Goal: Transaction & Acquisition: Book appointment/travel/reservation

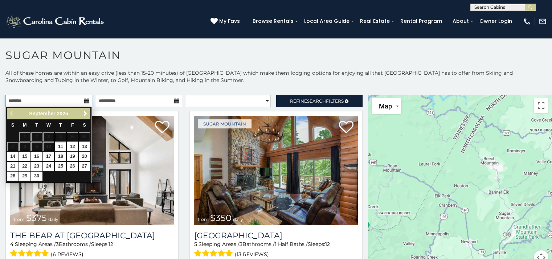
click at [64, 100] on input "text" at bounding box center [48, 101] width 87 height 12
click at [84, 115] on span "Next" at bounding box center [85, 114] width 6 height 6
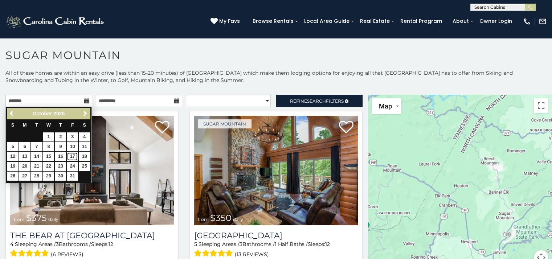
click at [72, 156] on link "17" at bounding box center [72, 156] width 11 height 9
type input "**********"
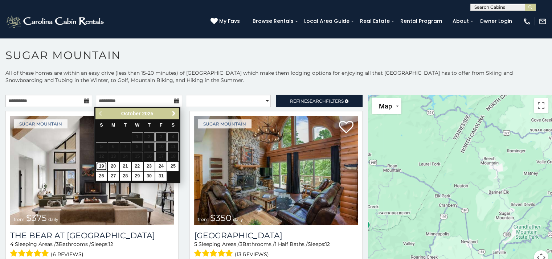
click at [103, 168] on link "19" at bounding box center [101, 166] width 11 height 9
type input "**********"
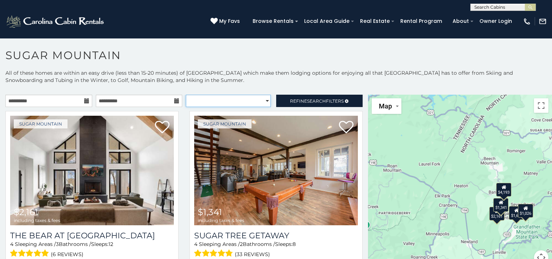
click at [257, 102] on select "**********" at bounding box center [228, 101] width 85 height 12
select select "**********"
click at [186, 95] on select "**********" at bounding box center [228, 101] width 85 height 12
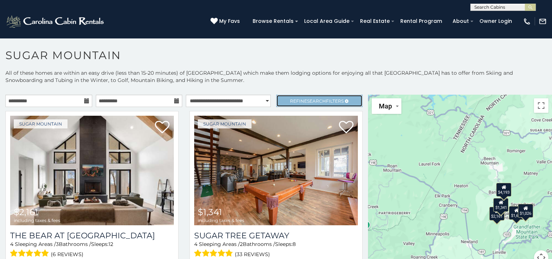
click at [297, 102] on span "Refine Search Filters" at bounding box center [317, 100] width 54 height 5
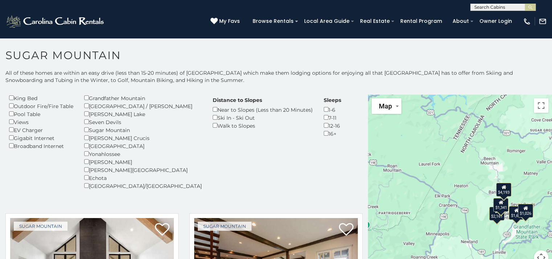
scroll to position [109, 0]
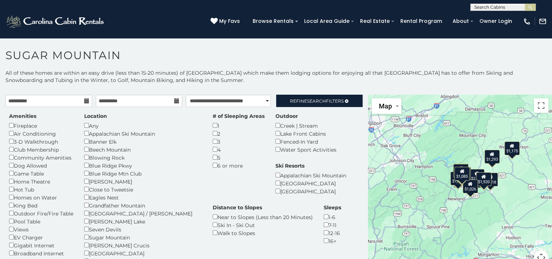
click at [213, 135] on div "2" at bounding box center [239, 134] width 52 height 8
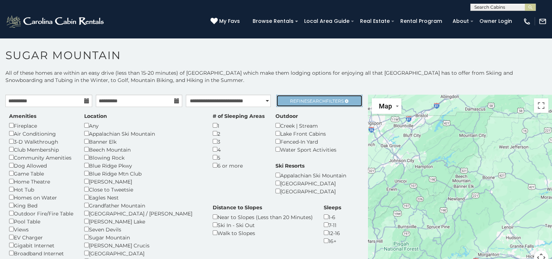
click at [307, 101] on span "Search" at bounding box center [316, 100] width 19 height 5
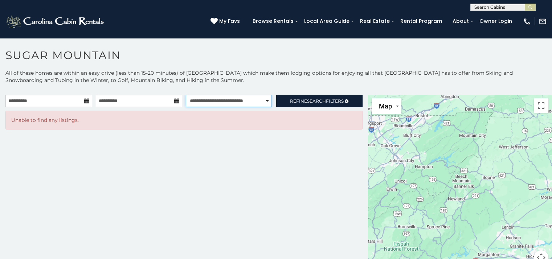
click at [262, 100] on select "**********" at bounding box center [229, 101] width 86 height 12
click at [186, 95] on select "**********" at bounding box center [229, 101] width 86 height 12
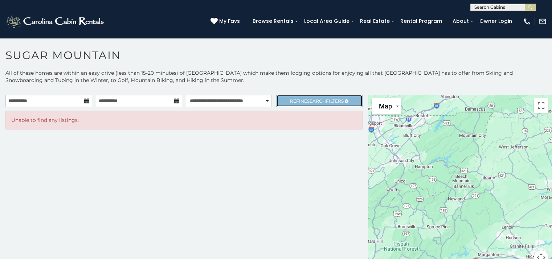
click at [290, 103] on span "Refine Search Filters" at bounding box center [317, 100] width 54 height 5
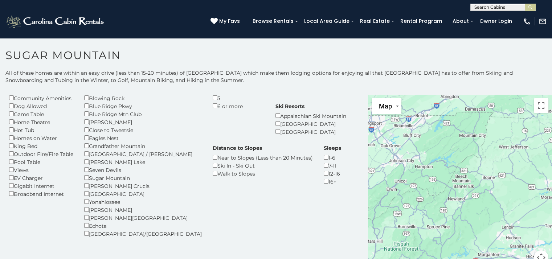
scroll to position [71, 0]
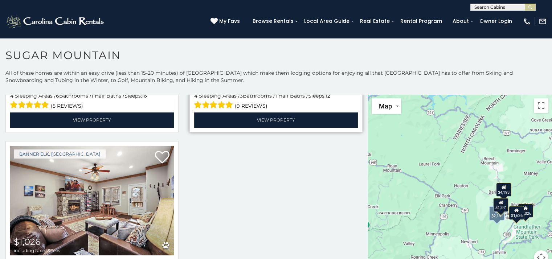
scroll to position [366, 0]
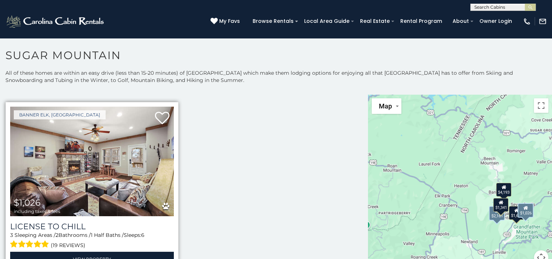
click at [85, 180] on img at bounding box center [92, 162] width 164 height 110
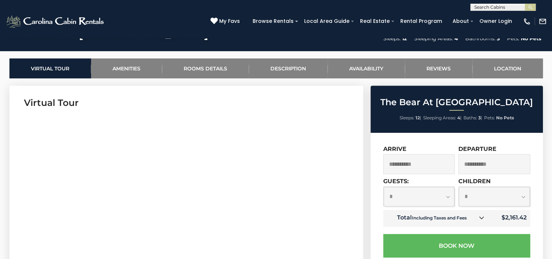
scroll to position [327, 0]
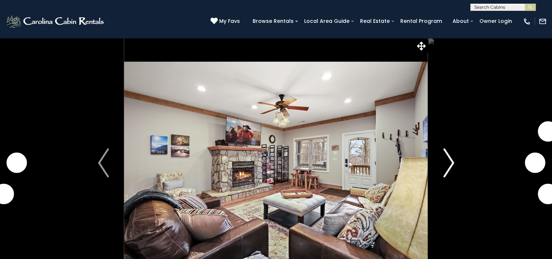
click at [446, 163] on img "Next" at bounding box center [448, 162] width 11 height 29
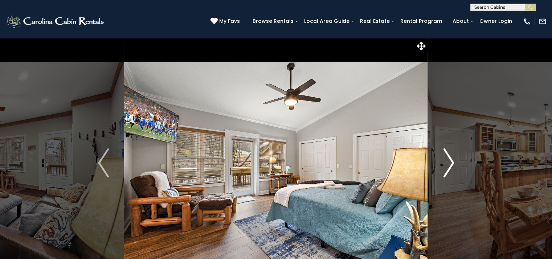
click at [449, 161] on img "Next" at bounding box center [448, 162] width 11 height 29
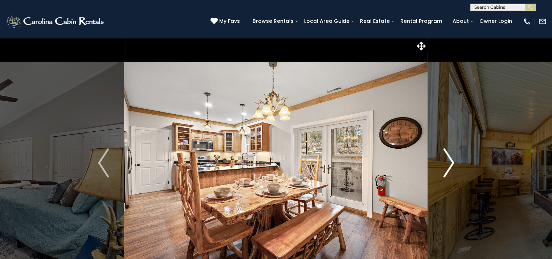
click at [449, 161] on img "Next" at bounding box center [448, 162] width 11 height 29
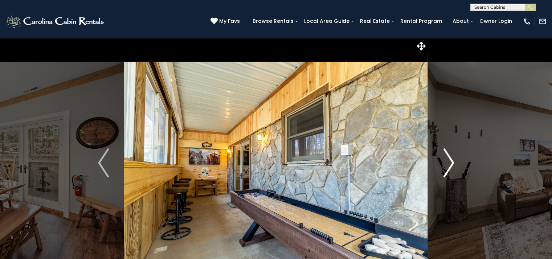
click at [449, 161] on img "Next" at bounding box center [448, 162] width 11 height 29
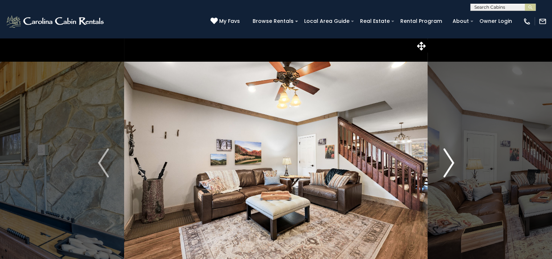
click at [449, 161] on img "Next" at bounding box center [448, 162] width 11 height 29
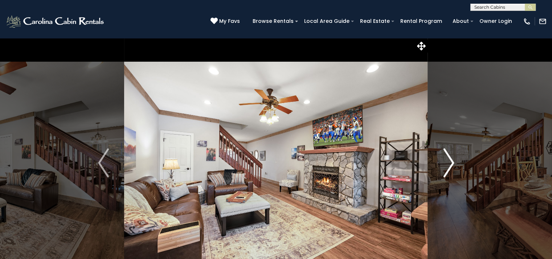
click at [449, 161] on img "Next" at bounding box center [448, 162] width 11 height 29
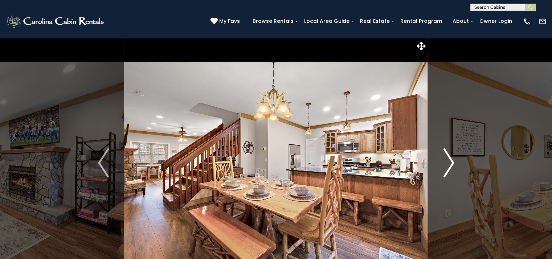
click at [449, 161] on img "Next" at bounding box center [448, 162] width 11 height 29
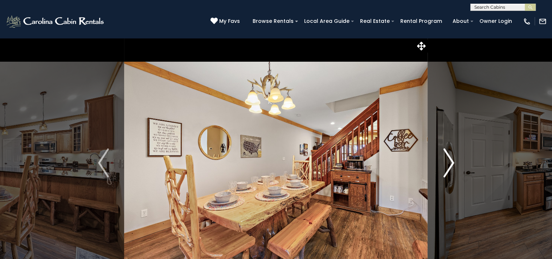
click at [449, 161] on img "Next" at bounding box center [448, 162] width 11 height 29
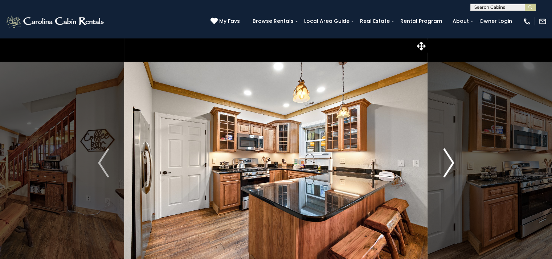
click at [449, 161] on img "Next" at bounding box center [448, 162] width 11 height 29
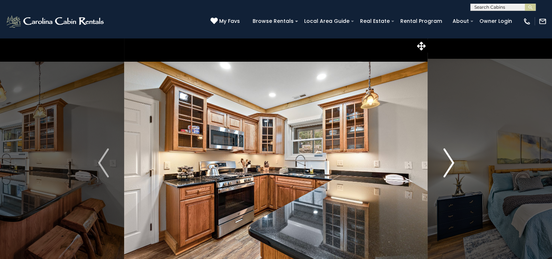
click at [449, 161] on img "Next" at bounding box center [448, 162] width 11 height 29
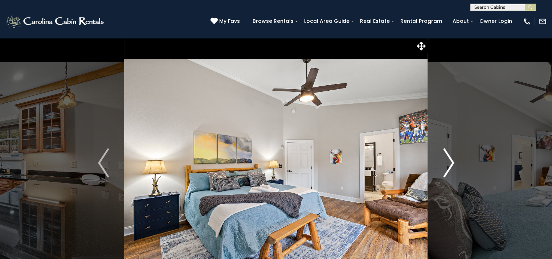
click at [449, 161] on img "Next" at bounding box center [448, 162] width 11 height 29
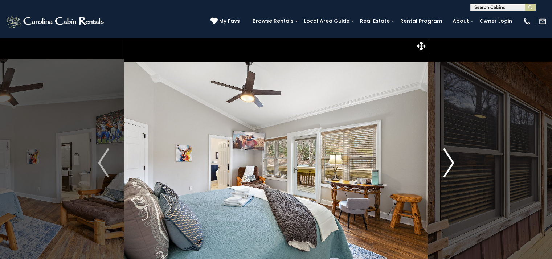
click at [449, 161] on img "Next" at bounding box center [448, 162] width 11 height 29
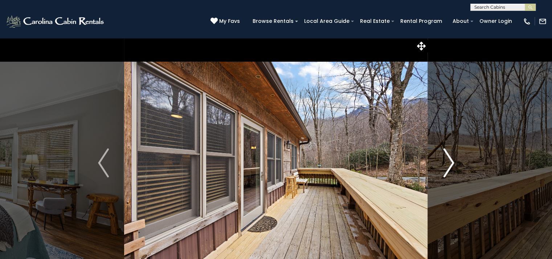
click at [449, 161] on img "Next" at bounding box center [448, 162] width 11 height 29
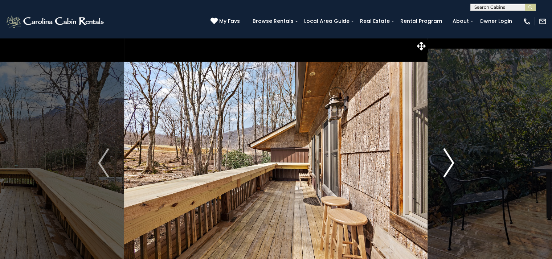
click at [449, 161] on img "Next" at bounding box center [448, 162] width 11 height 29
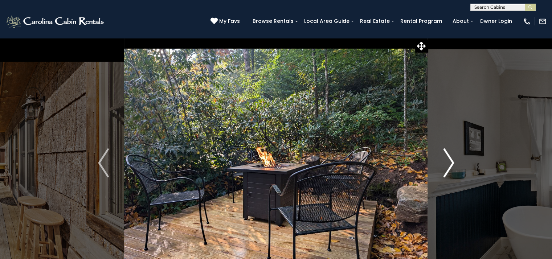
click at [449, 161] on img "Next" at bounding box center [448, 162] width 11 height 29
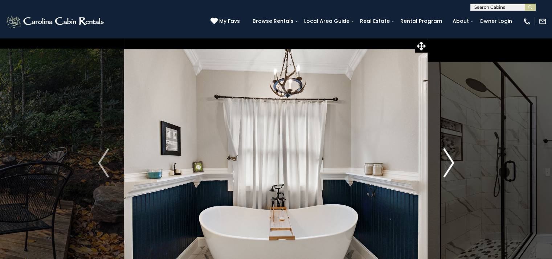
click at [449, 161] on img "Next" at bounding box center [448, 162] width 11 height 29
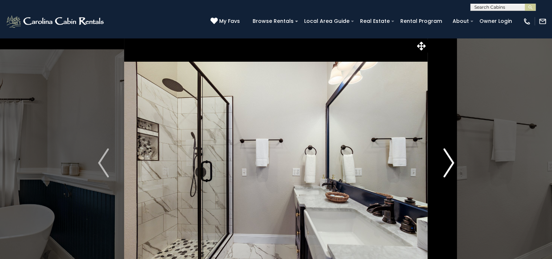
click at [449, 161] on img "Next" at bounding box center [448, 162] width 11 height 29
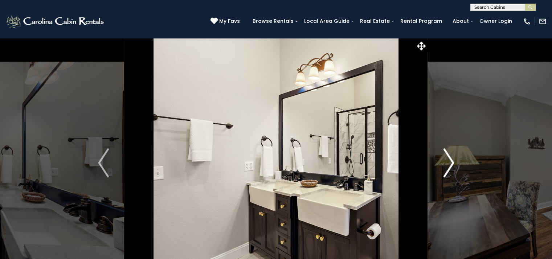
click at [449, 161] on img "Next" at bounding box center [448, 162] width 11 height 29
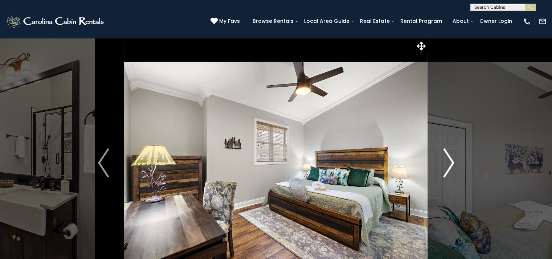
click at [449, 161] on img "Next" at bounding box center [448, 162] width 11 height 29
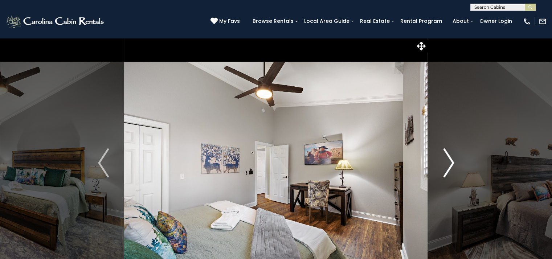
click at [449, 161] on img "Next" at bounding box center [448, 162] width 11 height 29
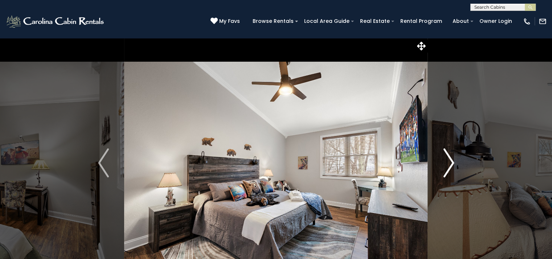
click at [449, 161] on img "Next" at bounding box center [448, 162] width 11 height 29
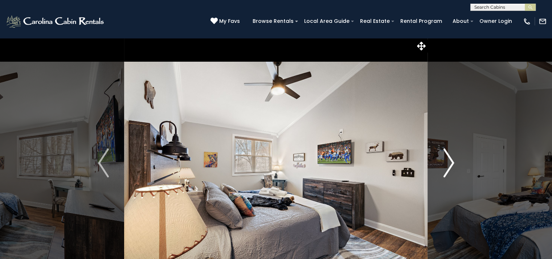
click at [449, 161] on img "Next" at bounding box center [448, 162] width 11 height 29
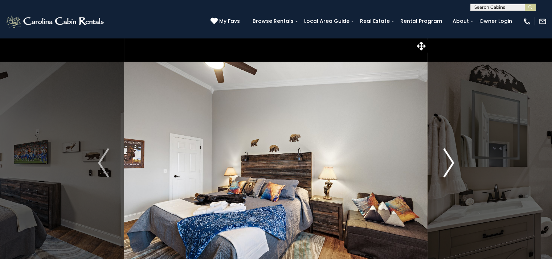
click at [449, 161] on img "Next" at bounding box center [448, 162] width 11 height 29
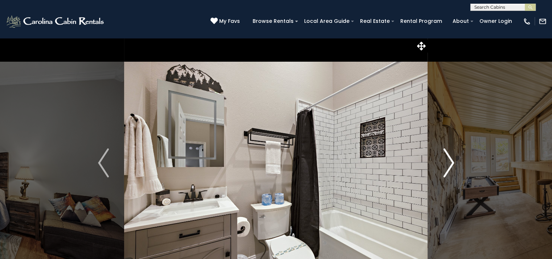
click at [449, 161] on img "Next" at bounding box center [448, 162] width 11 height 29
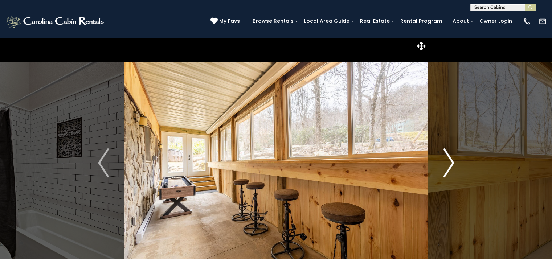
click at [449, 161] on img "Next" at bounding box center [448, 162] width 11 height 29
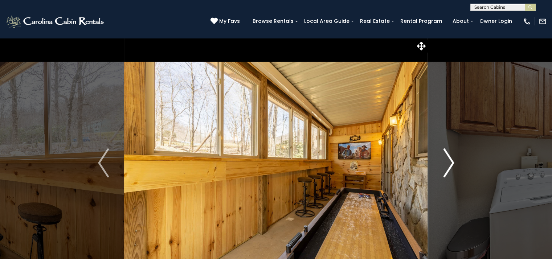
click at [449, 161] on img "Next" at bounding box center [448, 162] width 11 height 29
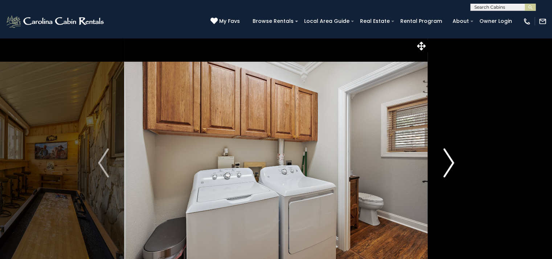
click at [449, 161] on img "Next" at bounding box center [448, 162] width 11 height 29
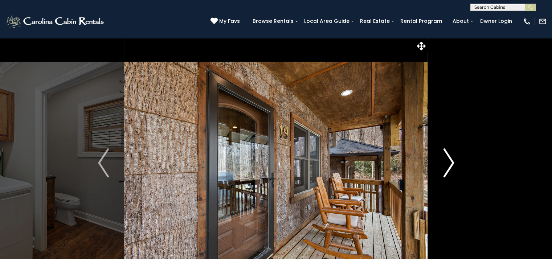
click at [449, 161] on img "Next" at bounding box center [448, 162] width 11 height 29
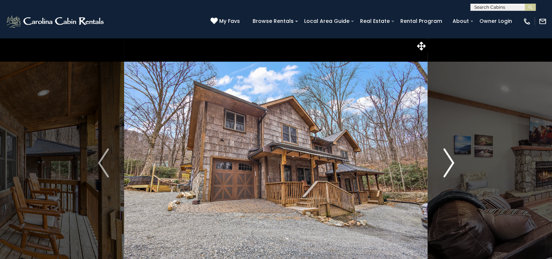
click at [449, 161] on img "Next" at bounding box center [448, 162] width 11 height 29
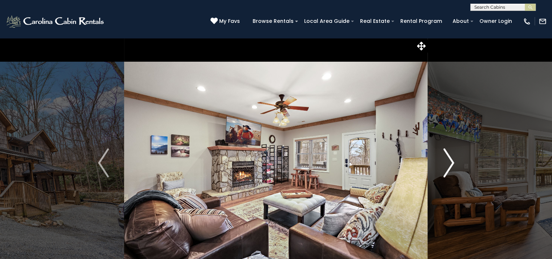
click at [449, 161] on img "Next" at bounding box center [448, 162] width 11 height 29
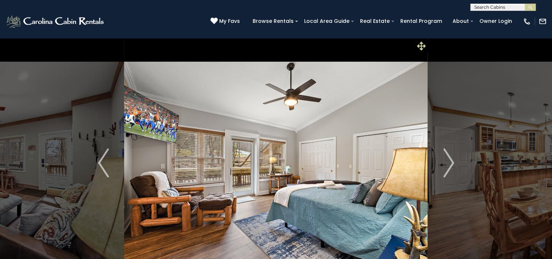
click at [421, 46] on icon at bounding box center [421, 46] width 9 height 9
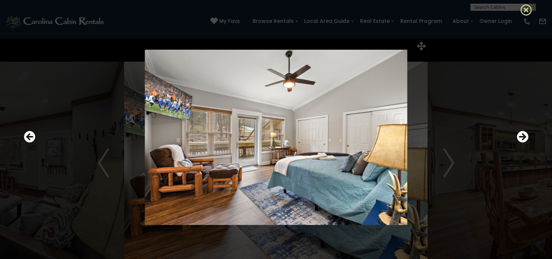
click at [524, 8] on icon at bounding box center [526, 10] width 12 height 12
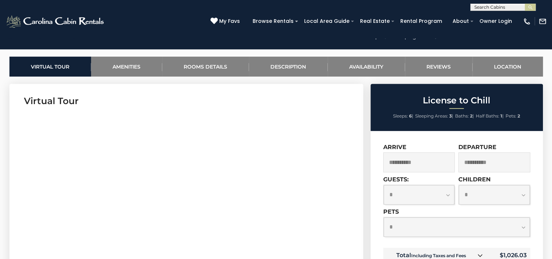
scroll to position [435, 0]
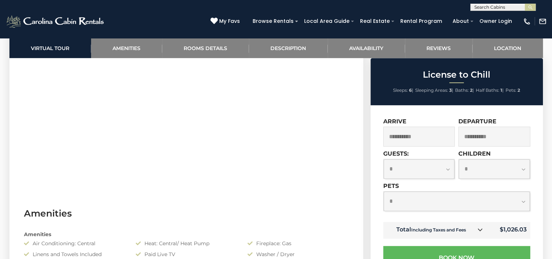
click at [441, 172] on select "**********" at bounding box center [419, 168] width 71 height 19
select select "*"
click at [384, 160] on select "**********" at bounding box center [419, 168] width 71 height 19
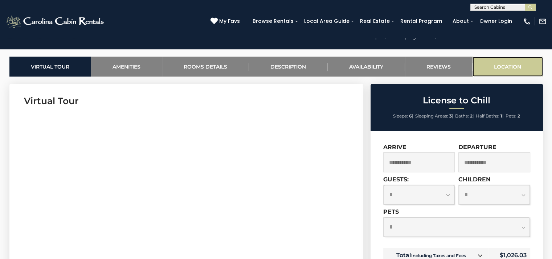
click at [507, 65] on link "Location" at bounding box center [507, 67] width 70 height 20
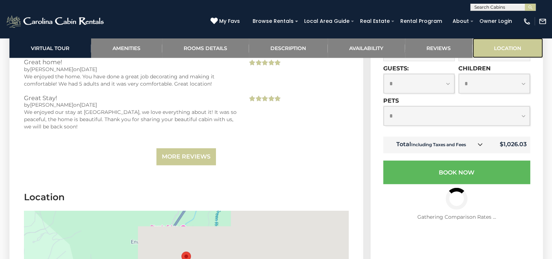
scroll to position [1816, 0]
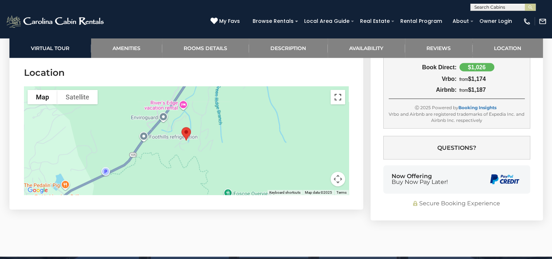
click at [336, 97] on button "Toggle fullscreen view" at bounding box center [338, 97] width 15 height 15
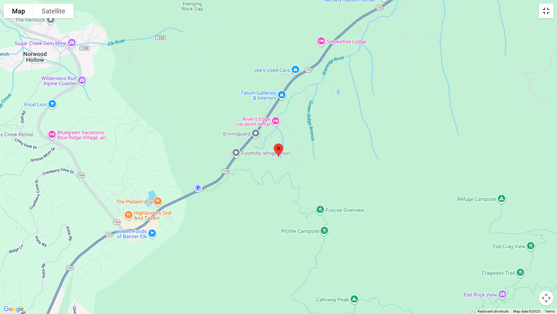
click at [546, 13] on button "Toggle fullscreen view" at bounding box center [546, 11] width 15 height 15
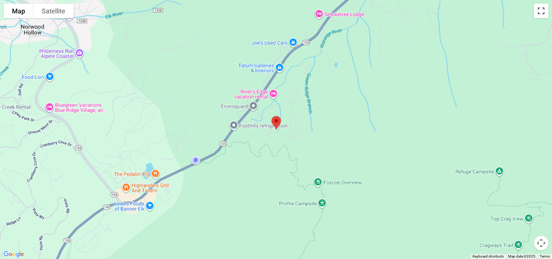
scroll to position [1599, 0]
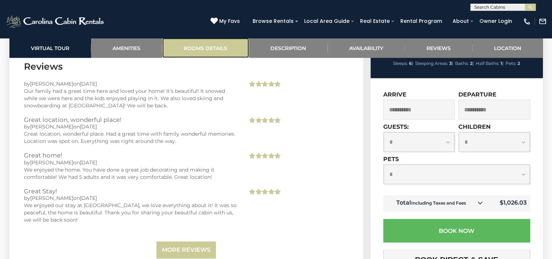
click at [196, 47] on link "Rooms Details" at bounding box center [205, 48] width 87 height 20
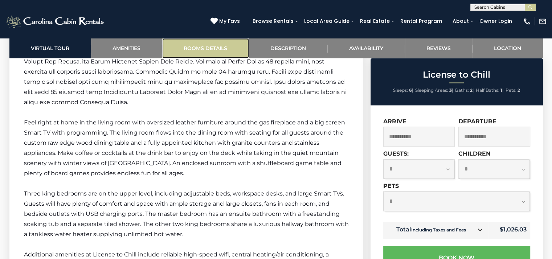
scroll to position [842, 0]
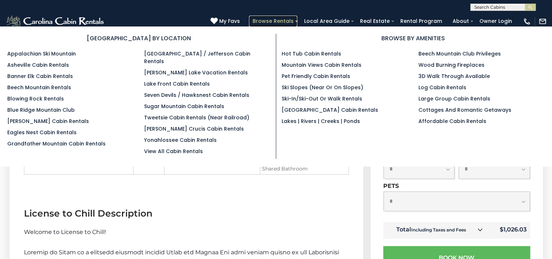
click at [278, 22] on link "Browse Rentals" at bounding box center [273, 21] width 48 height 11
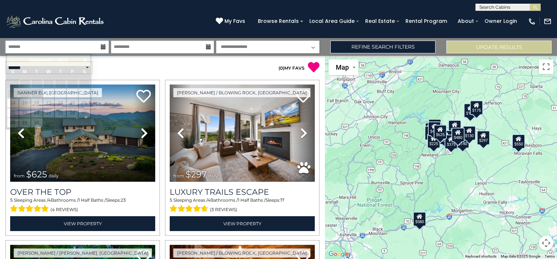
click at [83, 48] on input "text" at bounding box center [56, 47] width 103 height 13
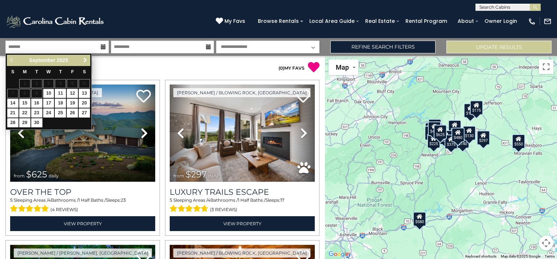
click at [85, 61] on span "Next" at bounding box center [85, 60] width 6 height 6
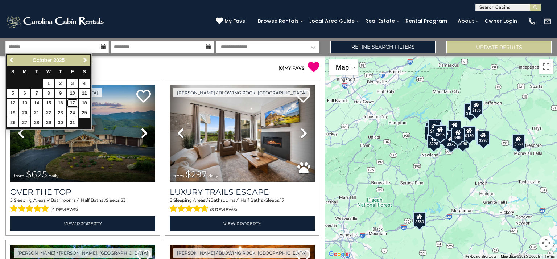
click at [74, 103] on link "17" at bounding box center [72, 103] width 11 height 9
type input "********"
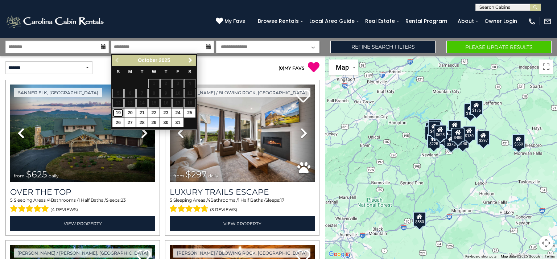
click at [118, 114] on link "19" at bounding box center [117, 113] width 11 height 9
type input "********"
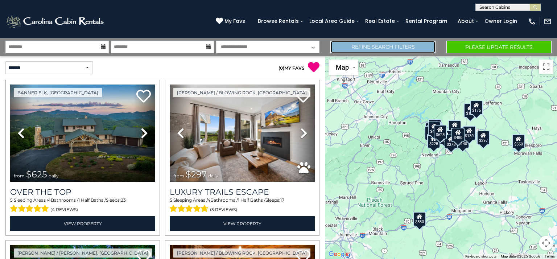
click at [371, 46] on link "Refine Search Filters" at bounding box center [383, 47] width 105 height 13
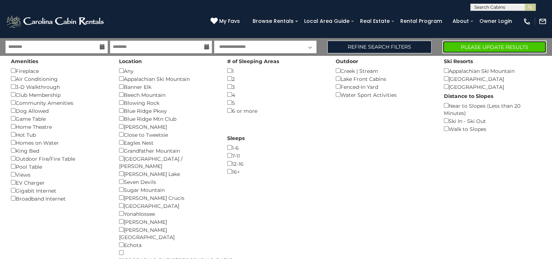
click at [505, 47] on button "Please Update Results" at bounding box center [494, 47] width 104 height 13
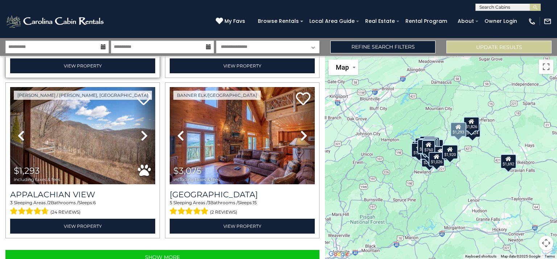
scroll to position [2249, 0]
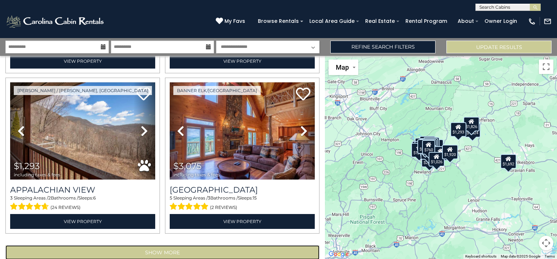
click at [147, 245] on button "Show More" at bounding box center [162, 252] width 314 height 15
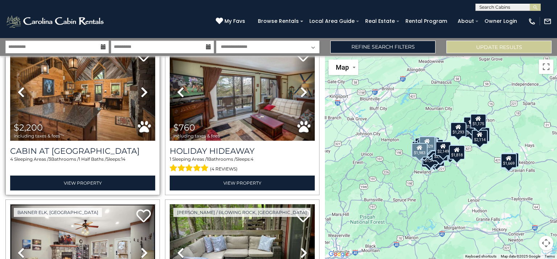
scroll to position [1968, 0]
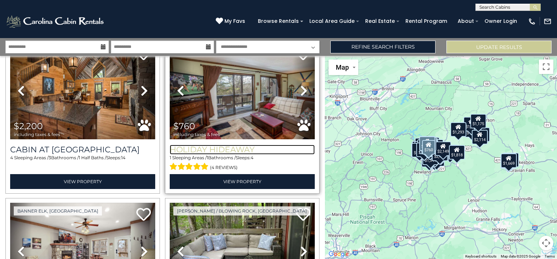
drag, startPoint x: 215, startPoint y: 105, endPoint x: 189, endPoint y: 132, distance: 37.5
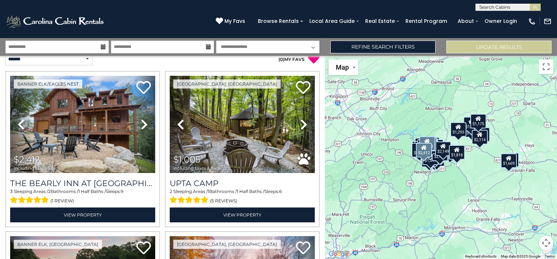
scroll to position [0, 0]
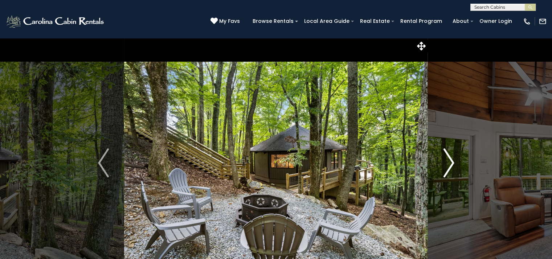
click at [445, 162] on img "Next" at bounding box center [448, 162] width 11 height 29
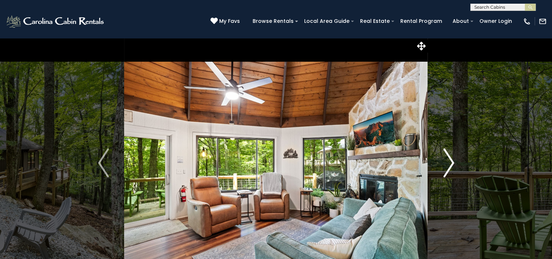
click at [445, 162] on img "Next" at bounding box center [448, 162] width 11 height 29
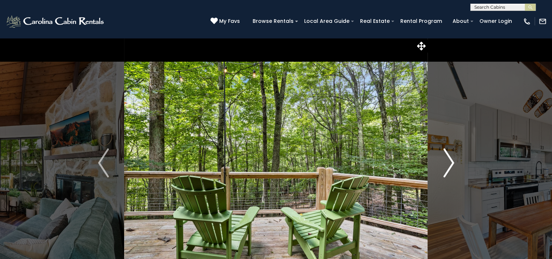
click at [445, 162] on img "Next" at bounding box center [448, 162] width 11 height 29
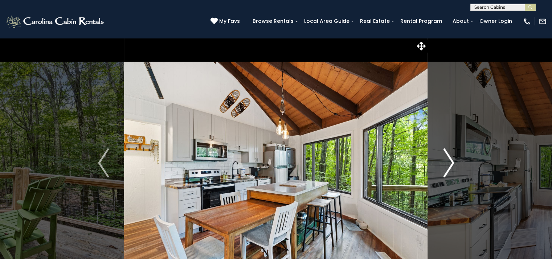
click at [446, 162] on img "Next" at bounding box center [448, 162] width 11 height 29
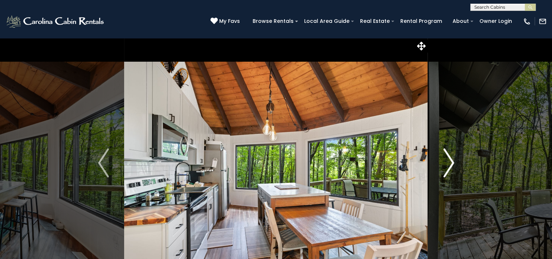
click at [446, 162] on img "Next" at bounding box center [448, 162] width 11 height 29
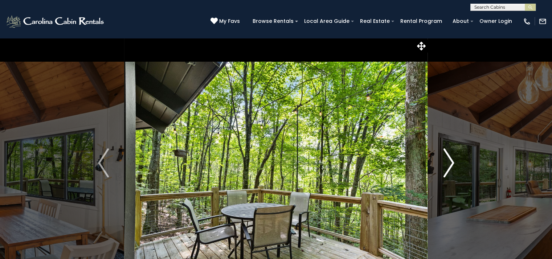
click at [446, 162] on img "Next" at bounding box center [448, 162] width 11 height 29
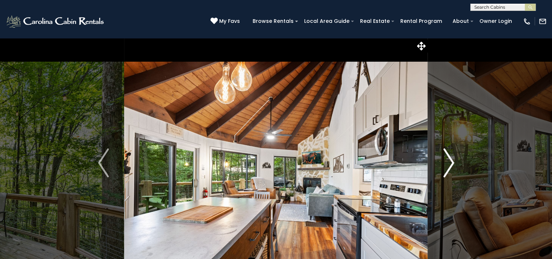
click at [446, 162] on img "Next" at bounding box center [448, 162] width 11 height 29
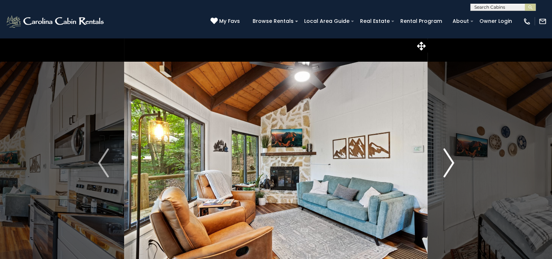
click at [446, 162] on img "Next" at bounding box center [448, 162] width 11 height 29
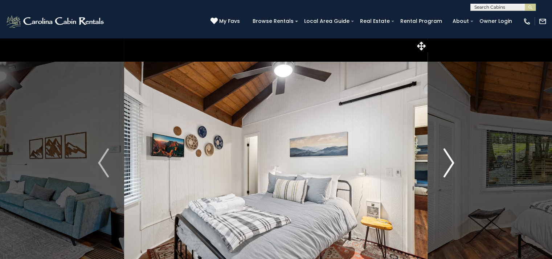
click at [446, 162] on img "Next" at bounding box center [448, 162] width 11 height 29
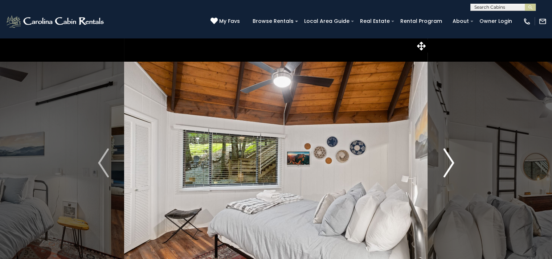
click at [446, 162] on img "Next" at bounding box center [448, 162] width 11 height 29
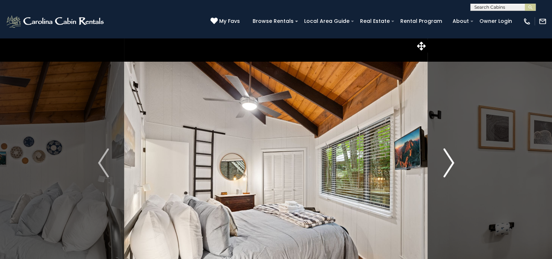
click at [446, 162] on img "Next" at bounding box center [448, 162] width 11 height 29
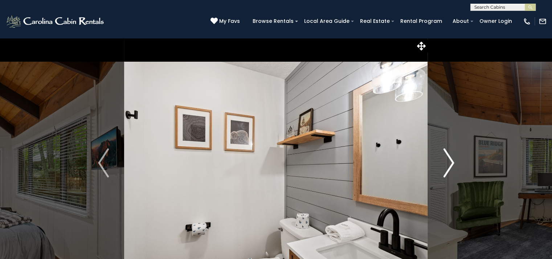
click at [446, 162] on img "Next" at bounding box center [448, 162] width 11 height 29
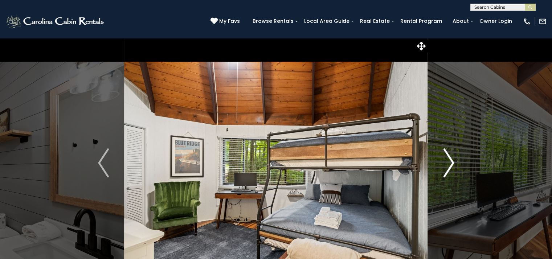
click at [446, 162] on img "Next" at bounding box center [448, 162] width 11 height 29
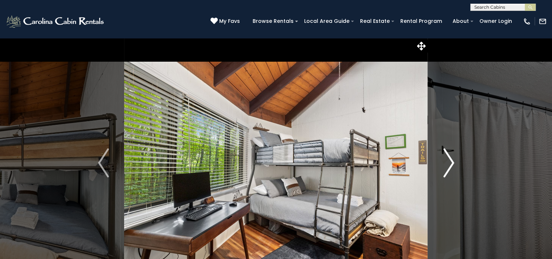
click at [446, 162] on img "Next" at bounding box center [448, 162] width 11 height 29
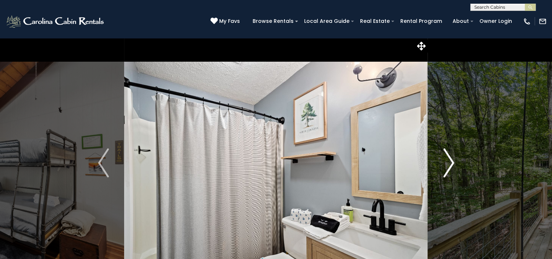
click at [446, 162] on img "Next" at bounding box center [448, 162] width 11 height 29
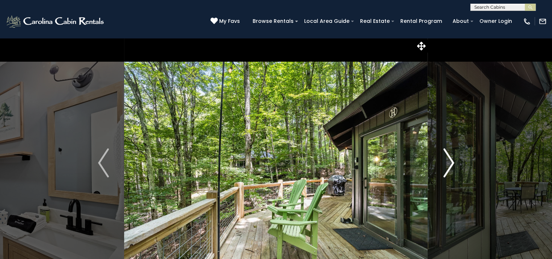
drag, startPoint x: 446, startPoint y: 162, endPoint x: 449, endPoint y: 164, distance: 4.2
click at [449, 164] on img "Next" at bounding box center [448, 162] width 11 height 29
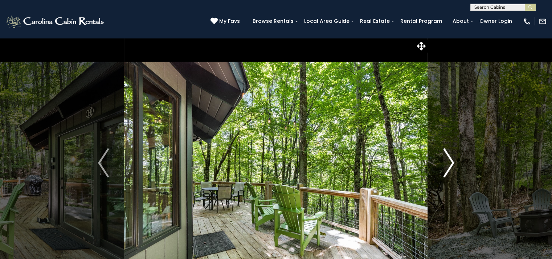
click at [449, 164] on img "Next" at bounding box center [448, 162] width 11 height 29
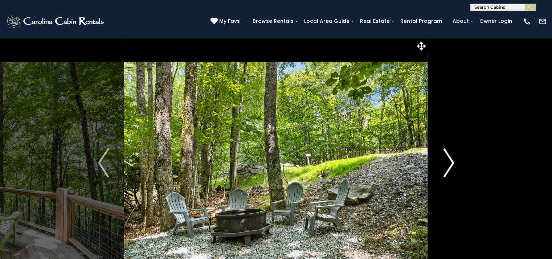
click at [449, 164] on img "Next" at bounding box center [448, 162] width 11 height 29
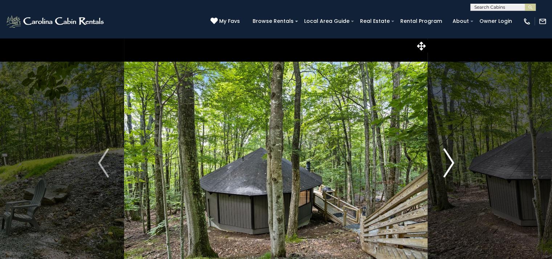
click at [449, 164] on img "Next" at bounding box center [448, 162] width 11 height 29
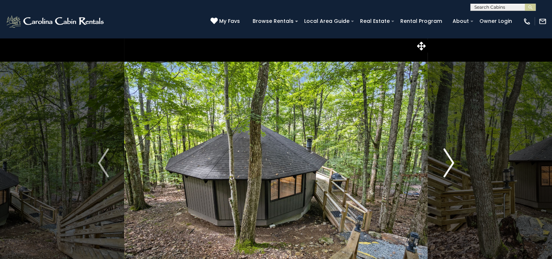
click at [449, 164] on img "Next" at bounding box center [448, 162] width 11 height 29
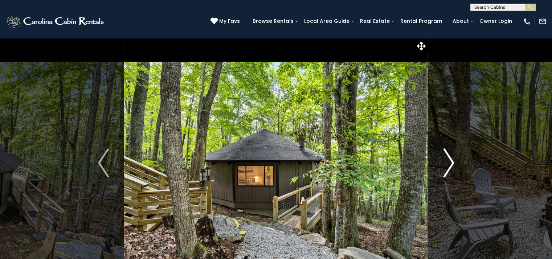
click at [449, 164] on img "Next" at bounding box center [448, 162] width 11 height 29
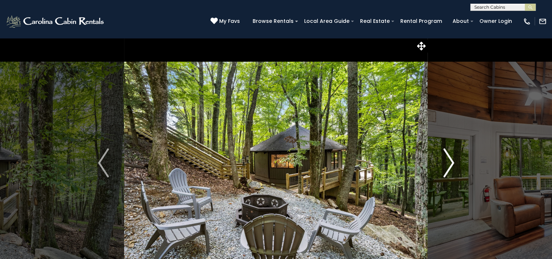
click at [449, 164] on img "Next" at bounding box center [448, 162] width 11 height 29
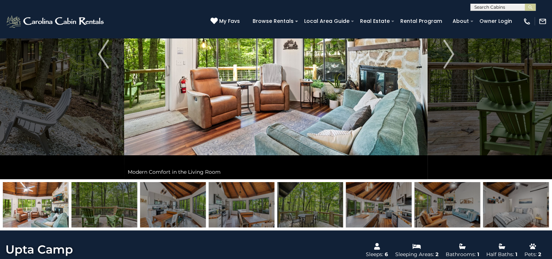
scroll to position [218, 0]
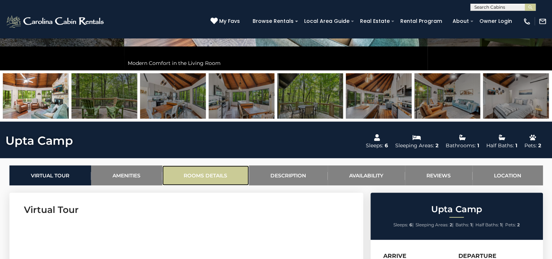
click at [189, 177] on link "Rooms Details" at bounding box center [205, 175] width 87 height 20
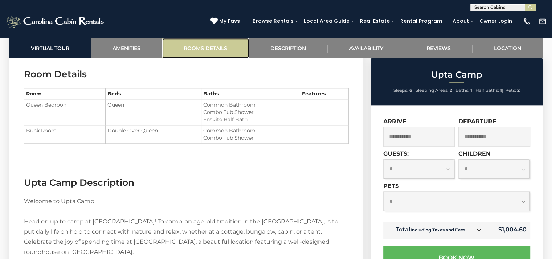
scroll to position [807, 0]
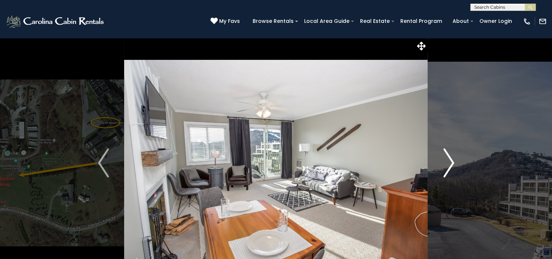
click at [447, 172] on img "Next" at bounding box center [448, 162] width 11 height 29
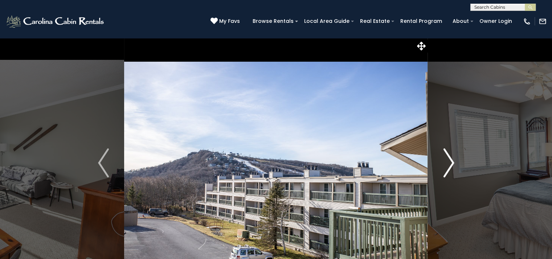
click at [447, 172] on img "Next" at bounding box center [448, 162] width 11 height 29
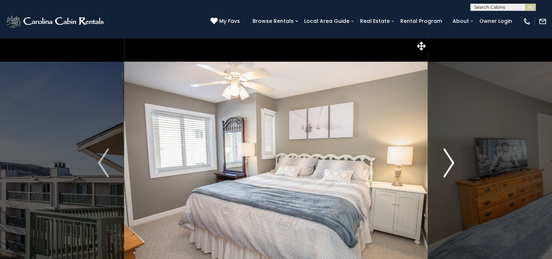
click at [447, 172] on img "Next" at bounding box center [448, 162] width 11 height 29
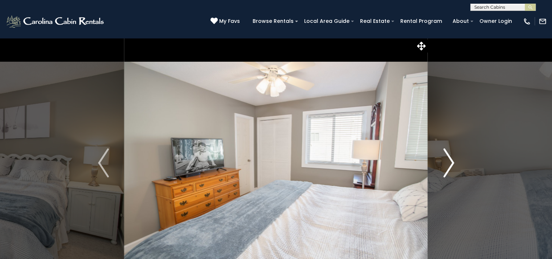
click at [447, 172] on img "Next" at bounding box center [448, 162] width 11 height 29
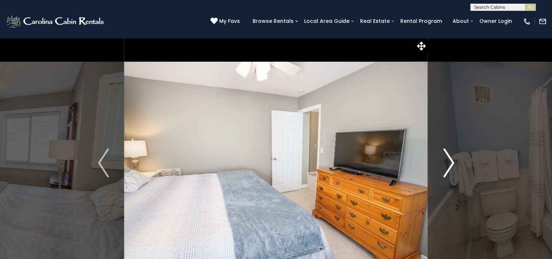
click at [447, 172] on img "Next" at bounding box center [448, 162] width 11 height 29
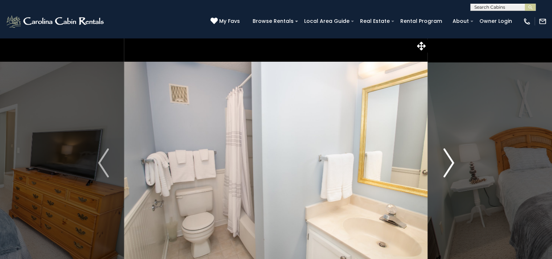
click at [447, 172] on img "Next" at bounding box center [448, 162] width 11 height 29
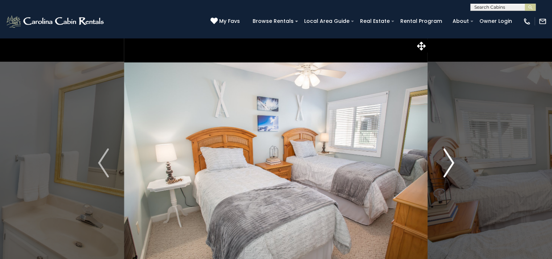
click at [447, 172] on img "Next" at bounding box center [448, 162] width 11 height 29
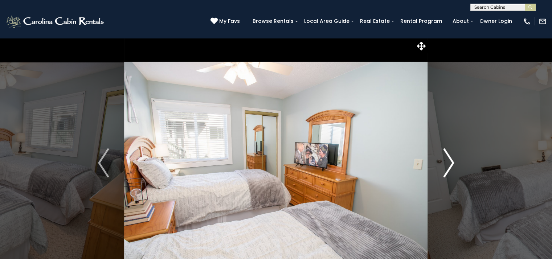
click at [447, 172] on img "Next" at bounding box center [448, 162] width 11 height 29
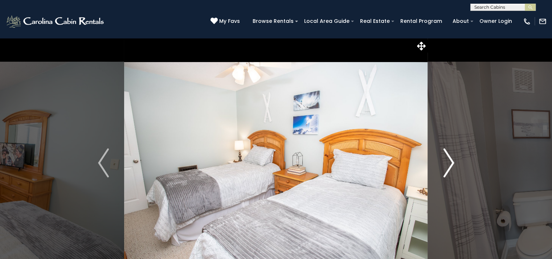
click at [447, 172] on img "Next" at bounding box center [448, 162] width 11 height 29
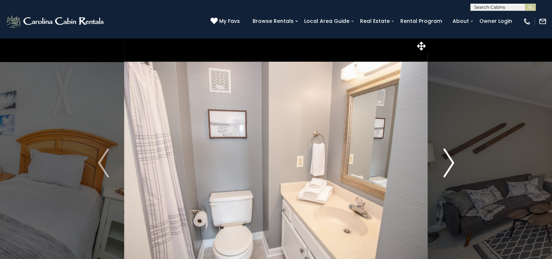
click at [447, 172] on img "Next" at bounding box center [448, 162] width 11 height 29
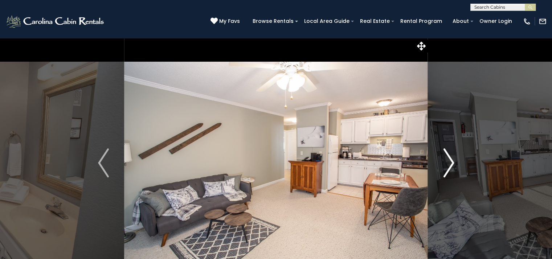
click at [447, 172] on img "Next" at bounding box center [448, 162] width 11 height 29
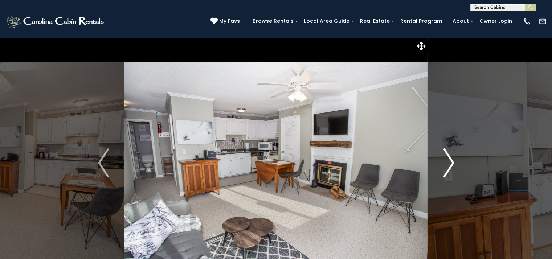
click at [447, 172] on img "Next" at bounding box center [448, 162] width 11 height 29
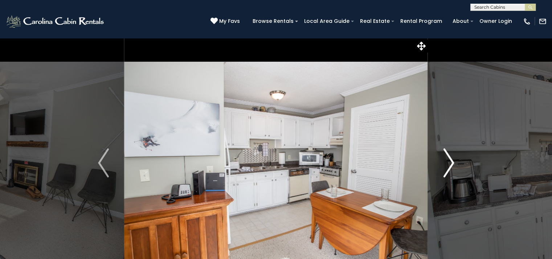
click at [447, 172] on img "Next" at bounding box center [448, 162] width 11 height 29
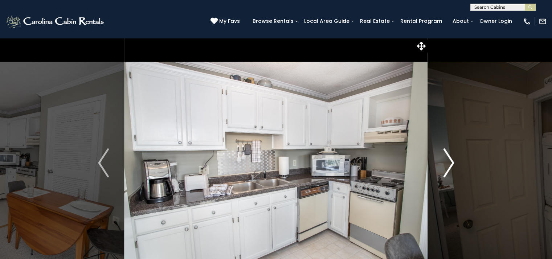
click at [447, 172] on img "Next" at bounding box center [448, 162] width 11 height 29
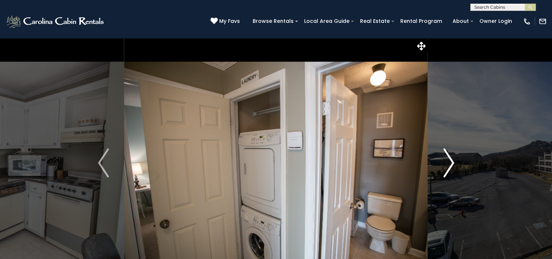
click at [447, 172] on img "Next" at bounding box center [448, 162] width 11 height 29
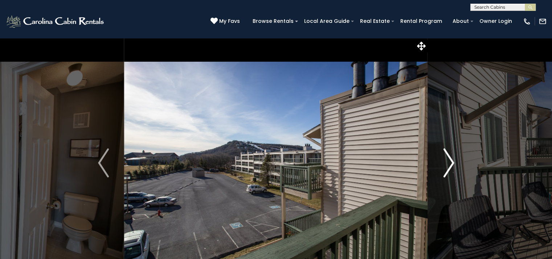
click at [447, 172] on img "Next" at bounding box center [448, 162] width 11 height 29
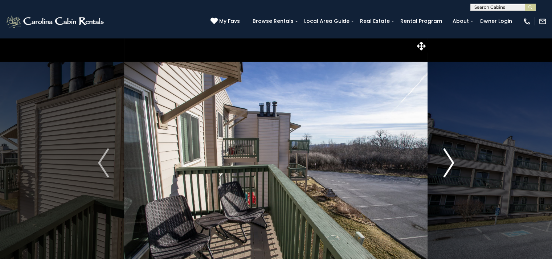
click at [447, 172] on img "Next" at bounding box center [448, 162] width 11 height 29
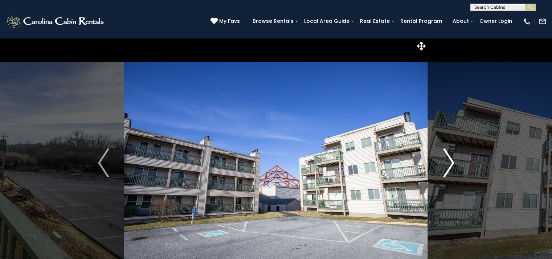
click at [447, 172] on img "Next" at bounding box center [448, 162] width 11 height 29
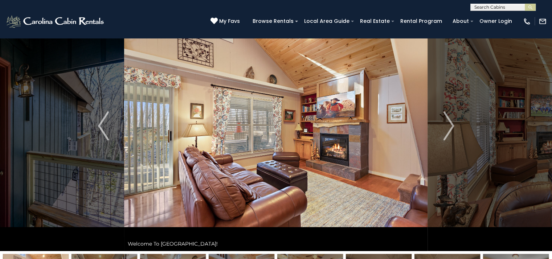
scroll to position [36, 0]
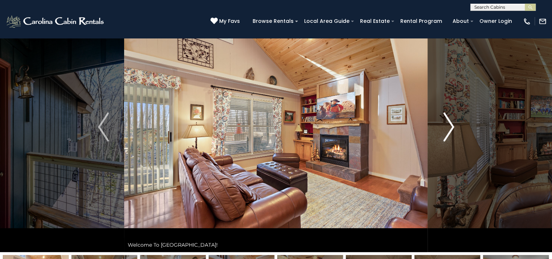
click at [451, 127] on img "Next" at bounding box center [448, 126] width 11 height 29
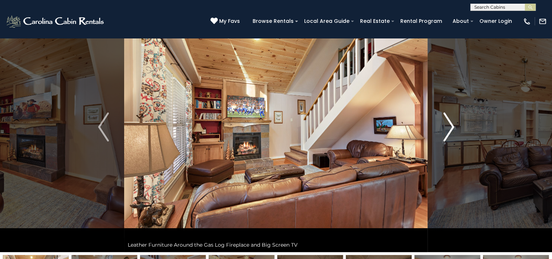
click at [451, 127] on img "Next" at bounding box center [448, 126] width 11 height 29
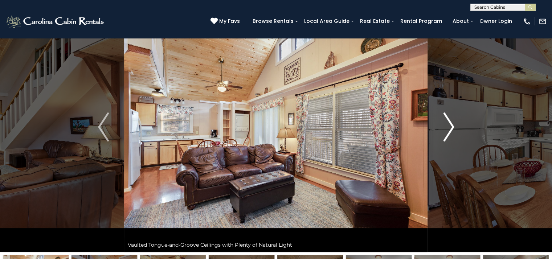
click at [451, 127] on img "Next" at bounding box center [448, 126] width 11 height 29
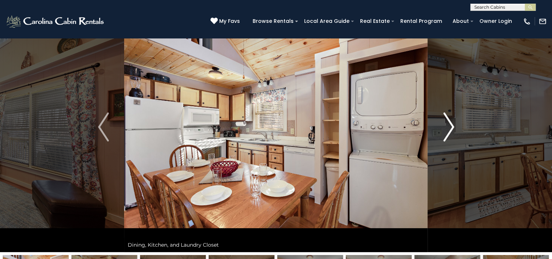
click at [450, 122] on img "Next" at bounding box center [448, 126] width 11 height 29
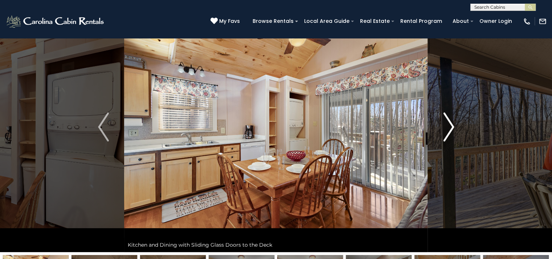
click at [450, 122] on img "Next" at bounding box center [448, 126] width 11 height 29
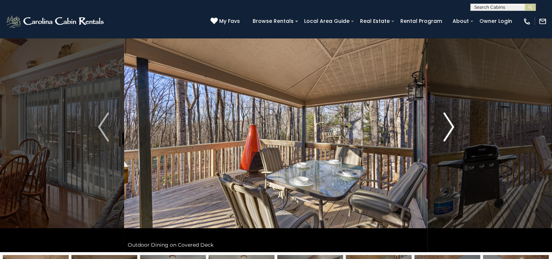
click at [450, 122] on img "Next" at bounding box center [448, 126] width 11 height 29
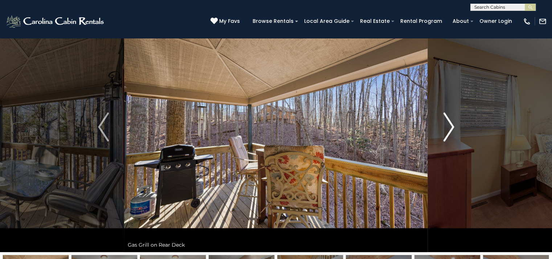
click at [450, 122] on img "Next" at bounding box center [448, 126] width 11 height 29
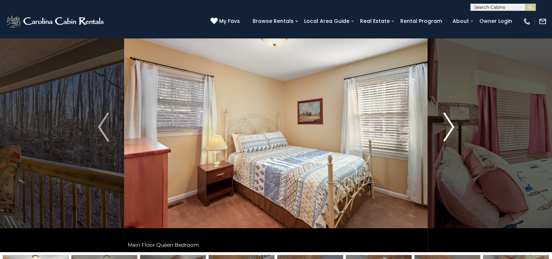
click at [450, 122] on img "Next" at bounding box center [448, 126] width 11 height 29
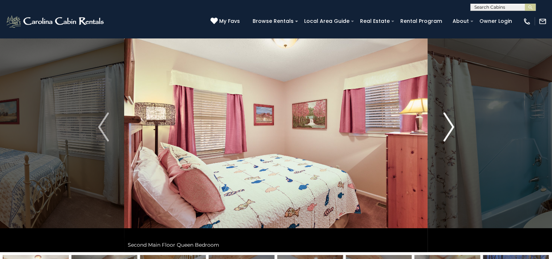
click at [450, 122] on img "Next" at bounding box center [448, 126] width 11 height 29
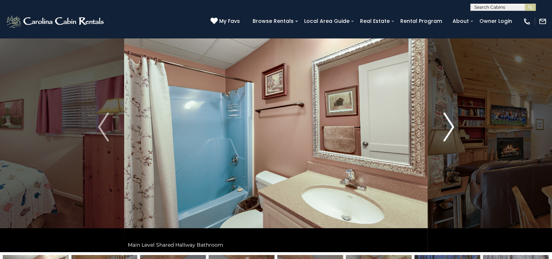
click at [450, 122] on img "Next" at bounding box center [448, 126] width 11 height 29
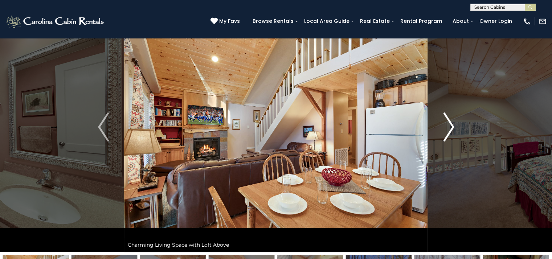
click at [450, 122] on img "Next" at bounding box center [448, 126] width 11 height 29
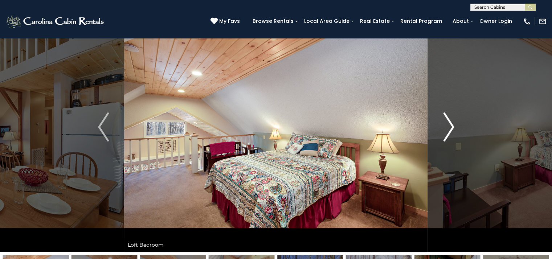
click at [450, 122] on img "Next" at bounding box center [448, 126] width 11 height 29
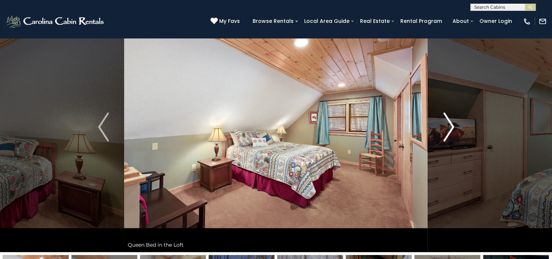
click at [450, 122] on img "Next" at bounding box center [448, 126] width 11 height 29
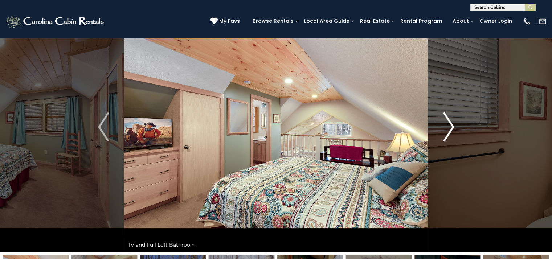
click at [450, 122] on img "Next" at bounding box center [448, 126] width 11 height 29
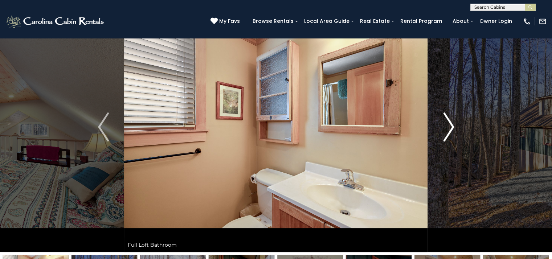
click at [450, 122] on img "Next" at bounding box center [448, 126] width 11 height 29
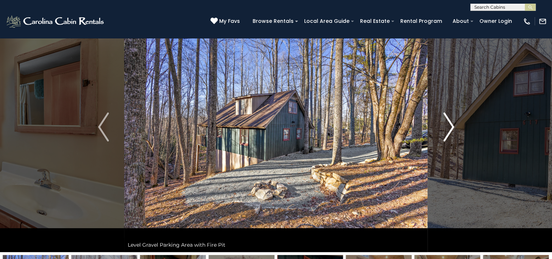
click at [450, 122] on img "Next" at bounding box center [448, 126] width 11 height 29
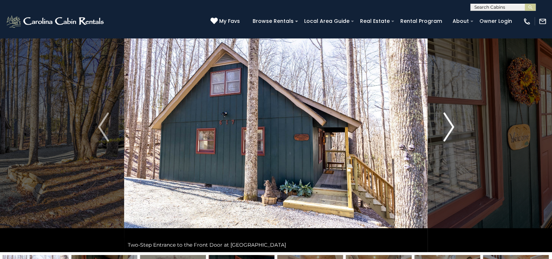
click at [450, 122] on img "Next" at bounding box center [448, 126] width 11 height 29
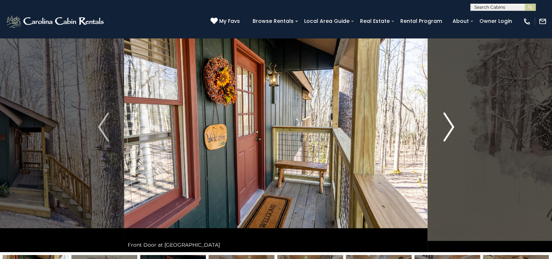
click at [450, 122] on img "Next" at bounding box center [448, 126] width 11 height 29
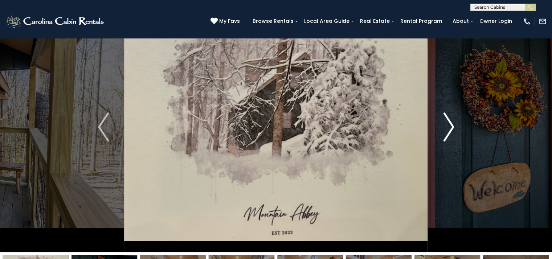
click at [450, 122] on img "Next" at bounding box center [448, 126] width 11 height 29
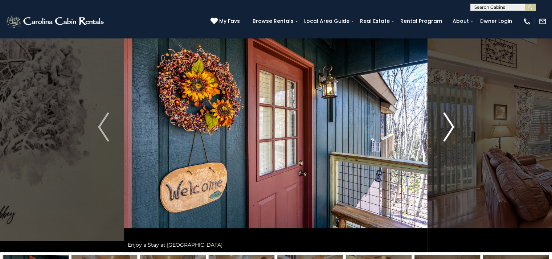
click at [450, 122] on img "Next" at bounding box center [448, 126] width 11 height 29
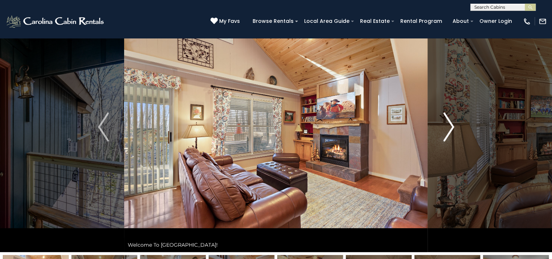
click at [450, 122] on img "Next" at bounding box center [448, 126] width 11 height 29
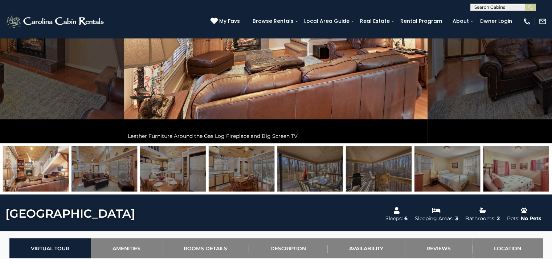
scroll to position [254, 0]
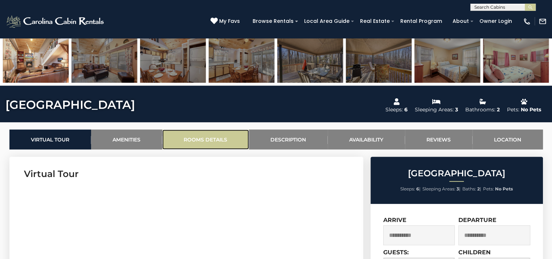
click at [203, 142] on link "Rooms Details" at bounding box center [205, 140] width 87 height 20
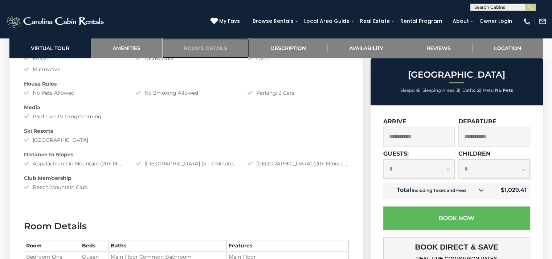
scroll to position [539, 0]
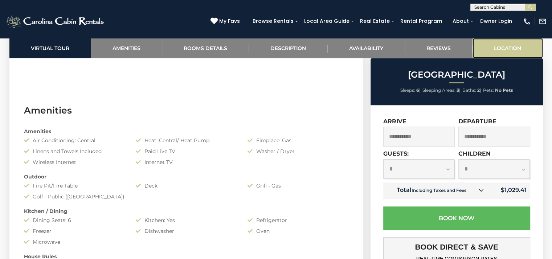
click at [505, 46] on link "Location" at bounding box center [507, 48] width 70 height 20
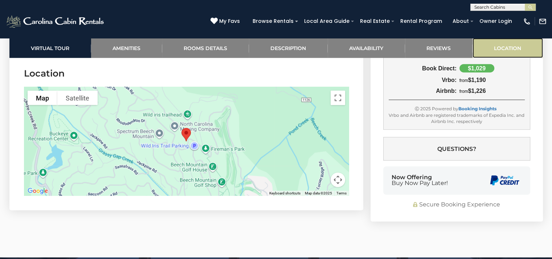
scroll to position [1876, 0]
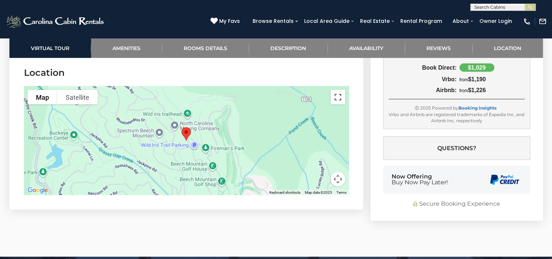
click at [340, 95] on button "Toggle fullscreen view" at bounding box center [338, 97] width 15 height 15
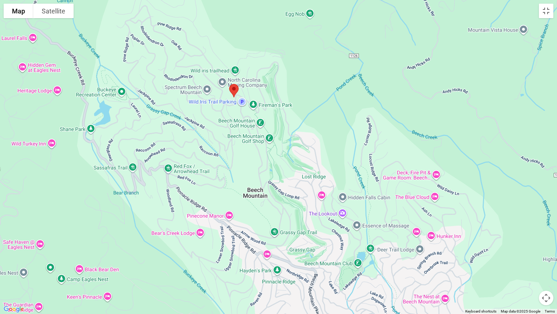
drag, startPoint x: 314, startPoint y: 221, endPoint x: 268, endPoint y: 161, distance: 75.0
click at [268, 161] on div at bounding box center [278, 157] width 557 height 314
click at [549, 15] on button "Toggle fullscreen view" at bounding box center [546, 11] width 15 height 15
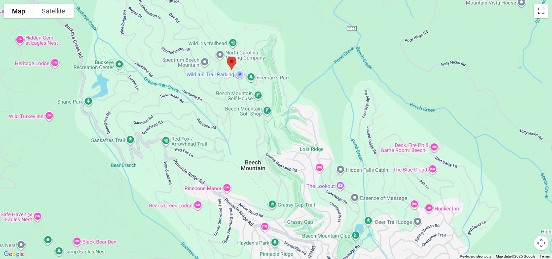
scroll to position [937, 0]
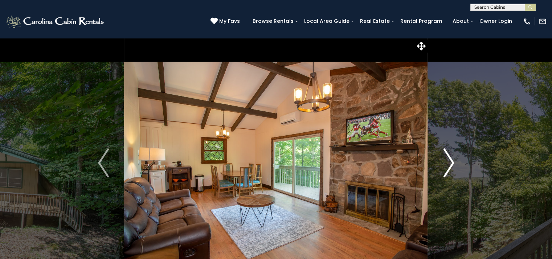
click at [450, 165] on img "Next" at bounding box center [448, 162] width 11 height 29
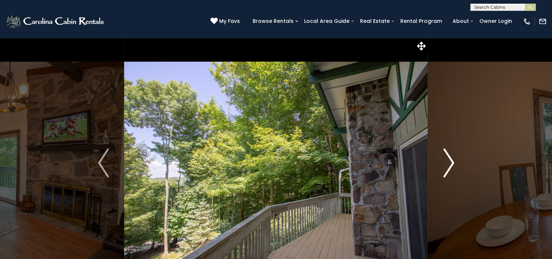
click at [451, 163] on img "Next" at bounding box center [448, 162] width 11 height 29
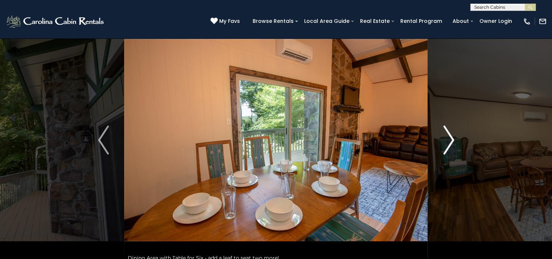
scroll to position [22, 0]
click at [450, 143] on img "Next" at bounding box center [448, 140] width 11 height 29
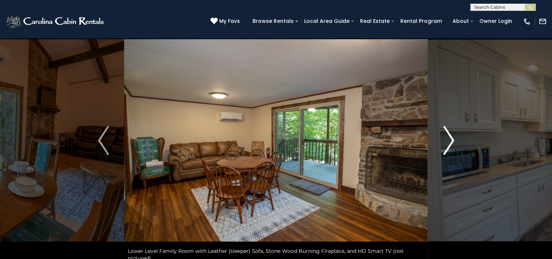
click at [450, 143] on img "Next" at bounding box center [448, 140] width 11 height 29
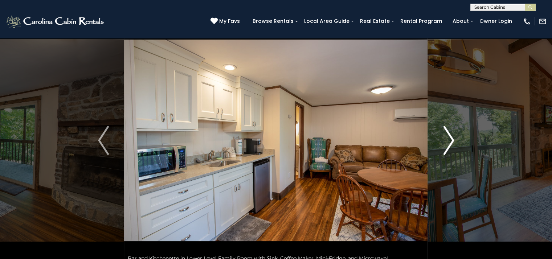
click at [450, 143] on img "Next" at bounding box center [448, 140] width 11 height 29
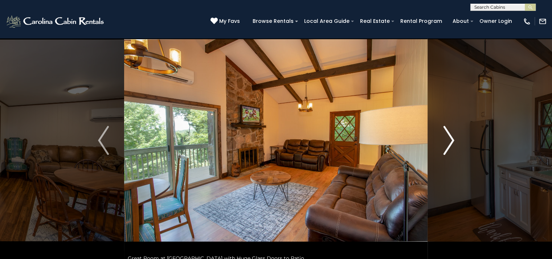
click at [450, 143] on img "Next" at bounding box center [448, 140] width 11 height 29
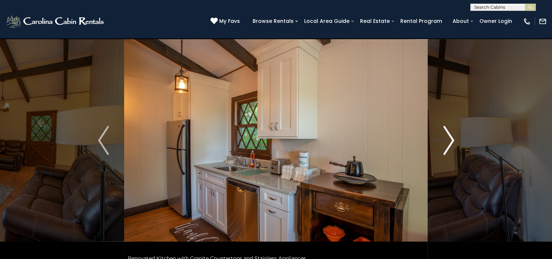
click at [450, 143] on img "Next" at bounding box center [448, 140] width 11 height 29
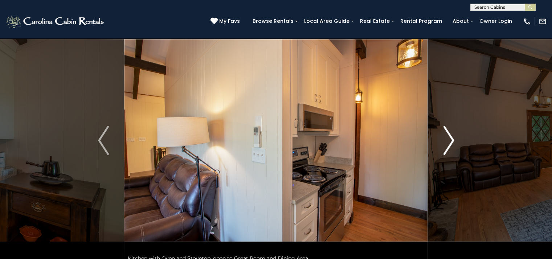
click at [450, 143] on img "Next" at bounding box center [448, 140] width 11 height 29
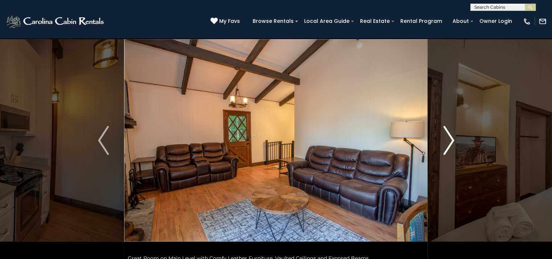
click at [450, 143] on img "Next" at bounding box center [448, 140] width 11 height 29
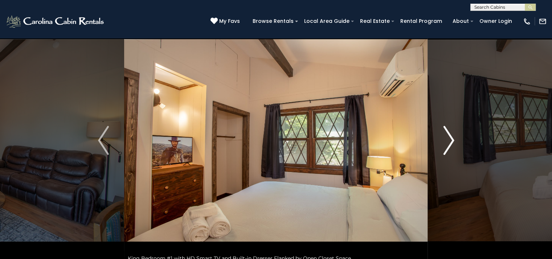
click at [450, 143] on img "Next" at bounding box center [448, 140] width 11 height 29
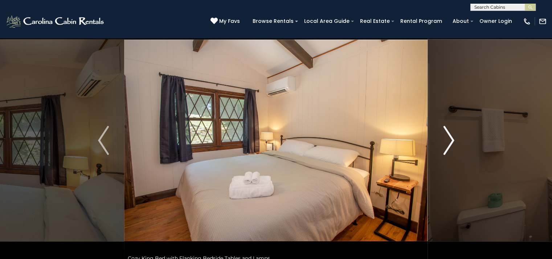
click at [450, 143] on img "Next" at bounding box center [448, 140] width 11 height 29
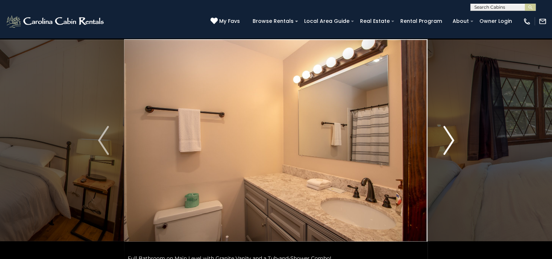
click at [450, 143] on img "Next" at bounding box center [448, 140] width 11 height 29
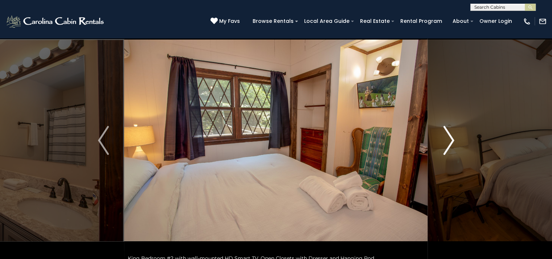
click at [450, 143] on img "Next" at bounding box center [448, 140] width 11 height 29
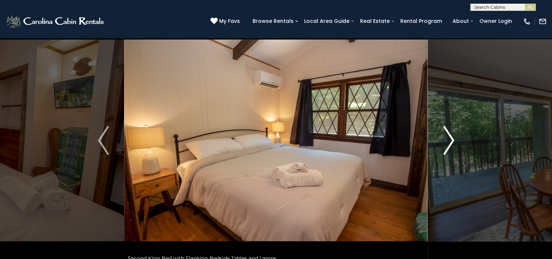
click at [450, 143] on img "Next" at bounding box center [448, 140] width 11 height 29
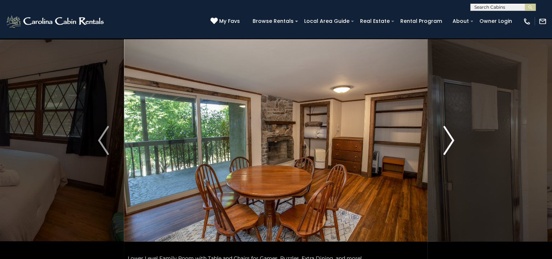
click at [450, 143] on img "Next" at bounding box center [448, 140] width 11 height 29
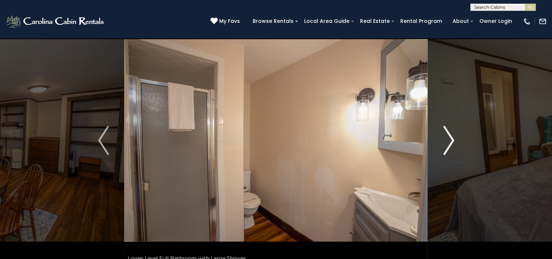
click at [450, 143] on img "Next" at bounding box center [448, 140] width 11 height 29
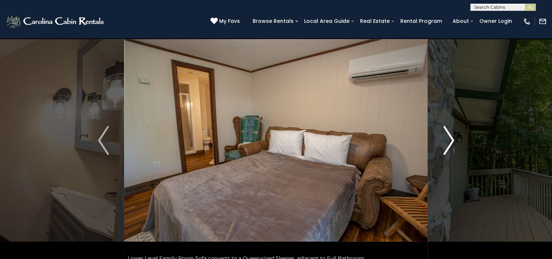
click at [450, 143] on img "Next" at bounding box center [448, 140] width 11 height 29
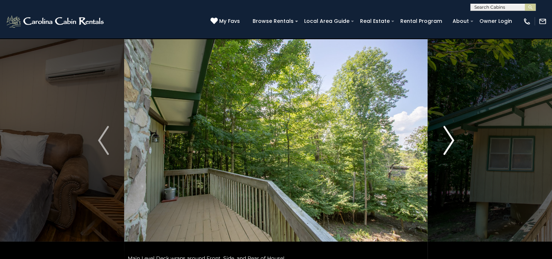
click at [450, 143] on img "Next" at bounding box center [448, 140] width 11 height 29
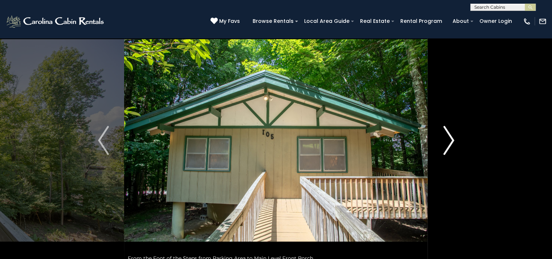
click at [450, 143] on img "Next" at bounding box center [448, 140] width 11 height 29
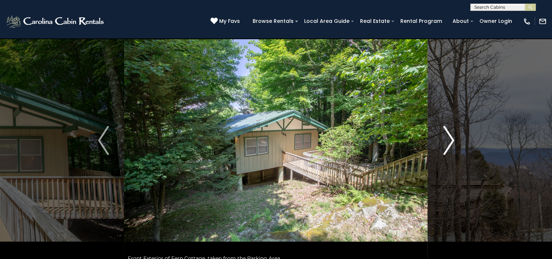
click at [450, 143] on img "Next" at bounding box center [448, 140] width 11 height 29
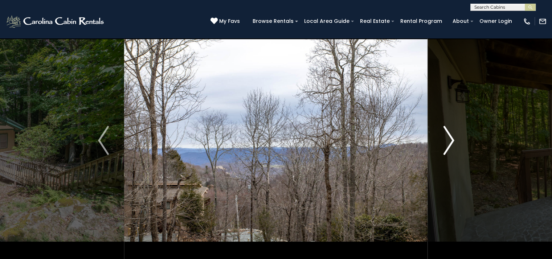
click at [450, 143] on img "Next" at bounding box center [448, 140] width 11 height 29
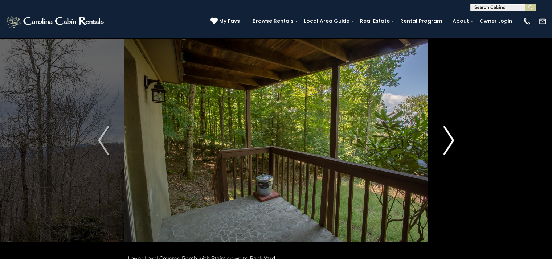
click at [450, 143] on img "Next" at bounding box center [448, 140] width 11 height 29
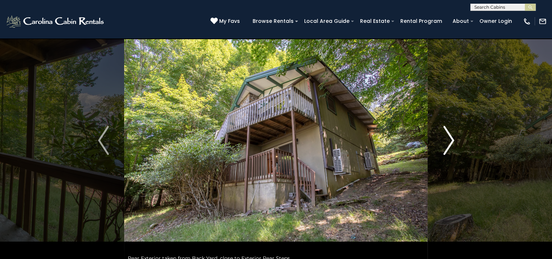
click at [450, 143] on img "Next" at bounding box center [448, 140] width 11 height 29
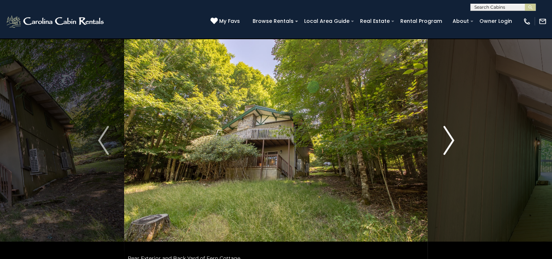
click at [450, 143] on img "Next" at bounding box center [448, 140] width 11 height 29
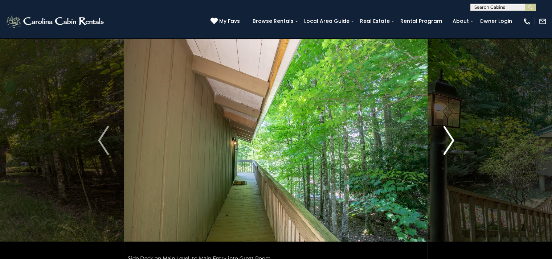
click at [450, 143] on img "Next" at bounding box center [448, 140] width 11 height 29
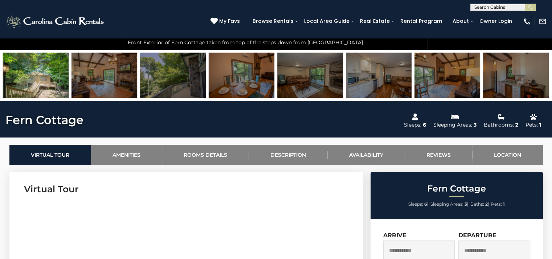
scroll to position [240, 0]
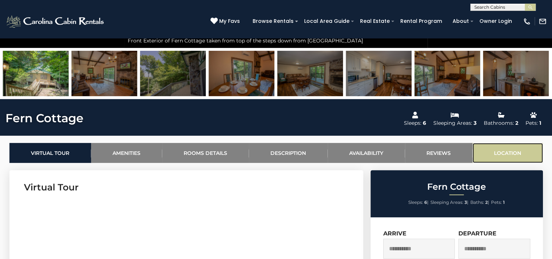
click at [505, 150] on link "Location" at bounding box center [507, 153] width 70 height 20
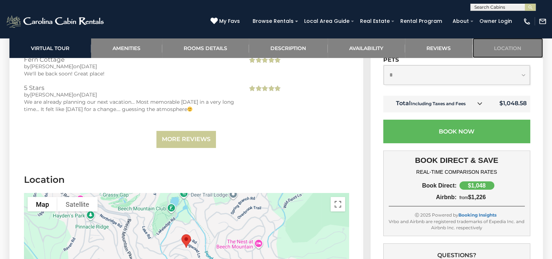
scroll to position [2349, 0]
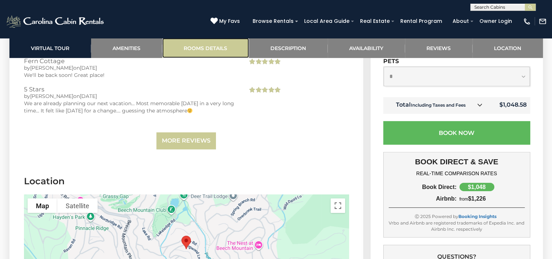
click at [176, 52] on link "Rooms Details" at bounding box center [205, 48] width 87 height 20
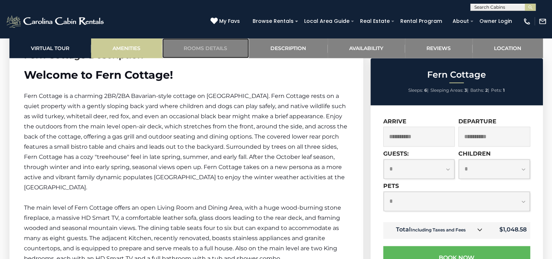
scroll to position [885, 0]
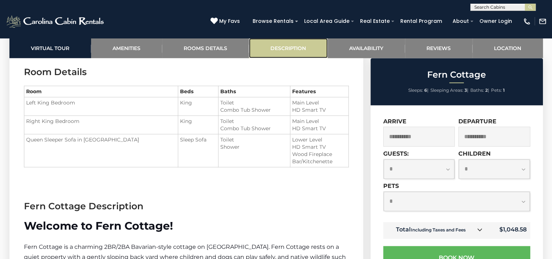
click at [280, 49] on link "Description" at bounding box center [288, 48] width 79 height 20
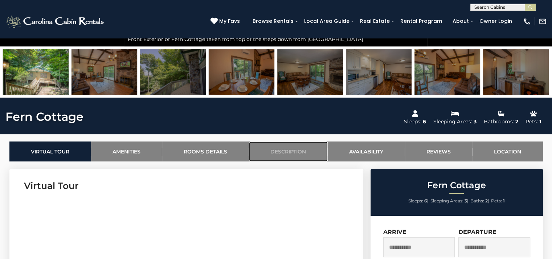
scroll to position [148, 0]
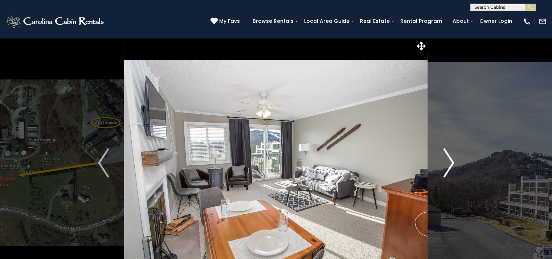
click at [450, 160] on img "Next" at bounding box center [448, 162] width 11 height 29
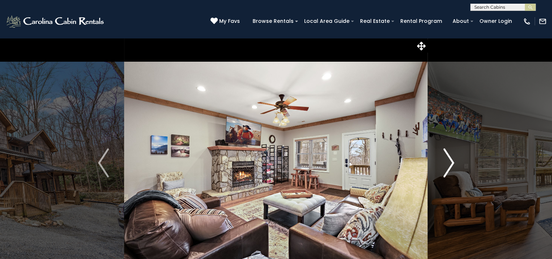
click at [447, 162] on img "Next" at bounding box center [448, 162] width 11 height 29
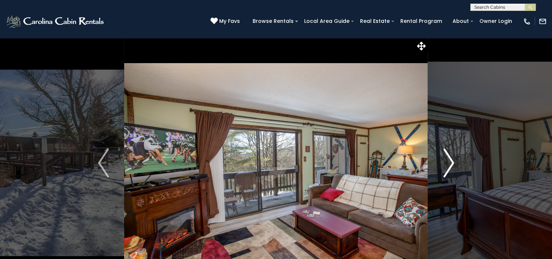
click at [451, 166] on img "Next" at bounding box center [448, 162] width 11 height 29
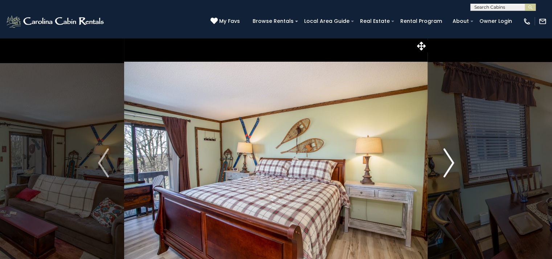
click at [450, 166] on img "Next" at bounding box center [448, 162] width 11 height 29
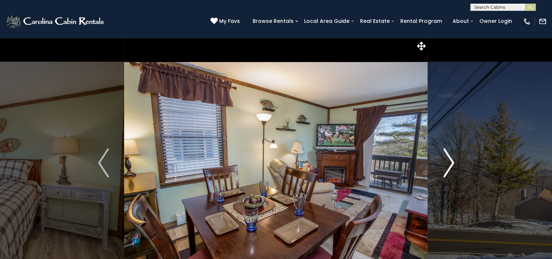
click at [449, 165] on img "Next" at bounding box center [448, 162] width 11 height 29
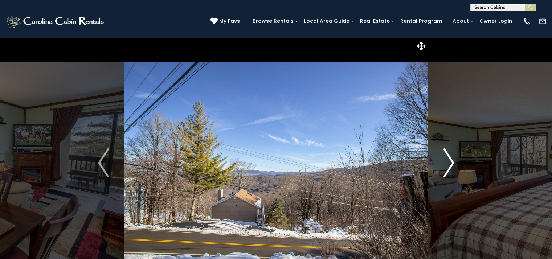
click at [449, 165] on img "Next" at bounding box center [448, 162] width 11 height 29
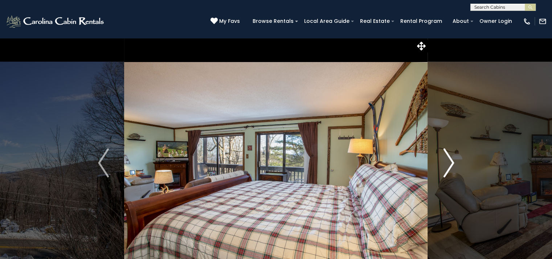
click at [449, 165] on img "Next" at bounding box center [448, 162] width 11 height 29
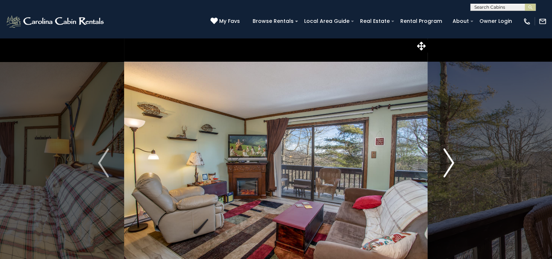
click at [449, 165] on img "Next" at bounding box center [448, 162] width 11 height 29
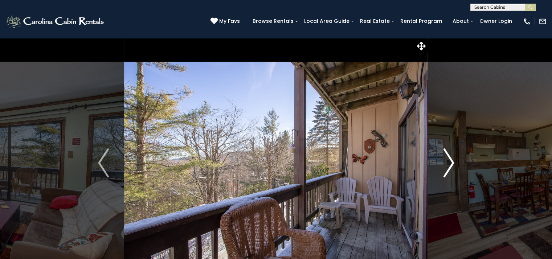
click at [449, 165] on img "Next" at bounding box center [448, 162] width 11 height 29
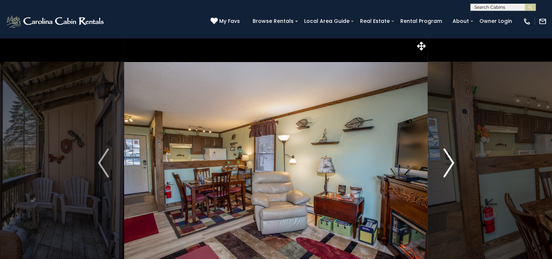
click at [449, 165] on img "Next" at bounding box center [448, 162] width 11 height 29
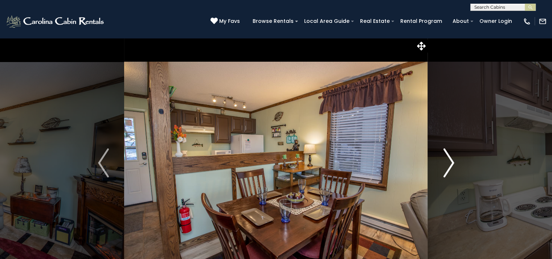
click at [449, 165] on img "Next" at bounding box center [448, 162] width 11 height 29
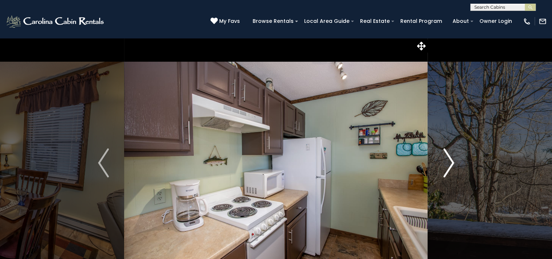
click at [449, 165] on img "Next" at bounding box center [448, 162] width 11 height 29
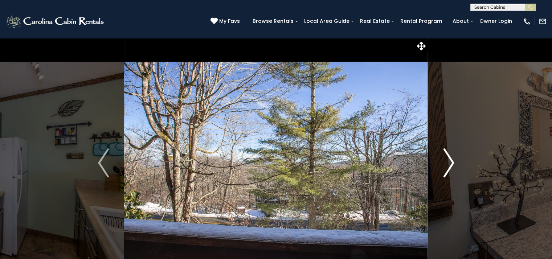
click at [449, 165] on img "Next" at bounding box center [448, 162] width 11 height 29
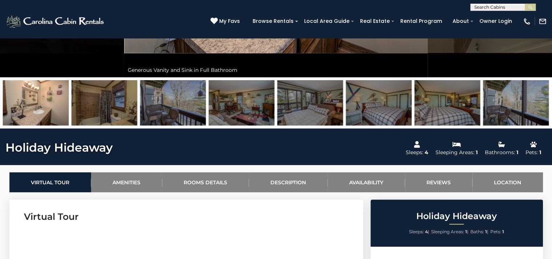
scroll to position [218, 0]
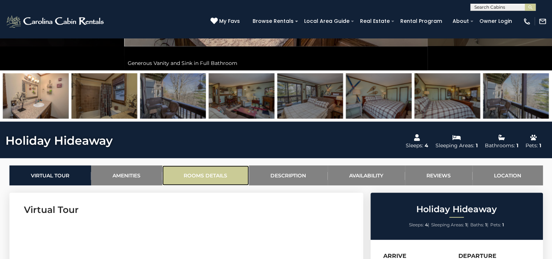
click at [216, 177] on link "Rooms Details" at bounding box center [205, 175] width 87 height 20
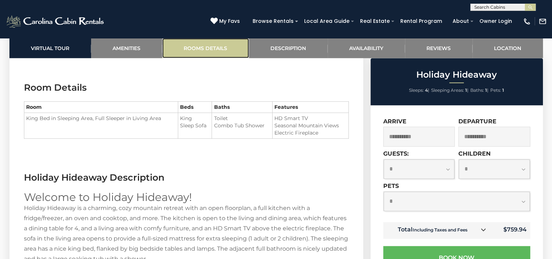
scroll to position [910, 0]
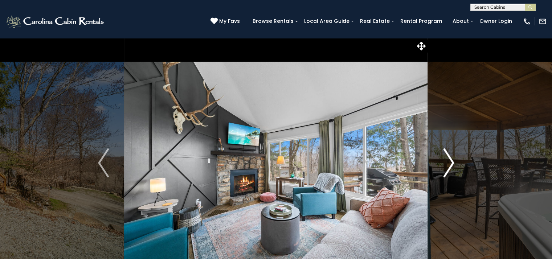
click at [453, 161] on img "Next" at bounding box center [448, 162] width 11 height 29
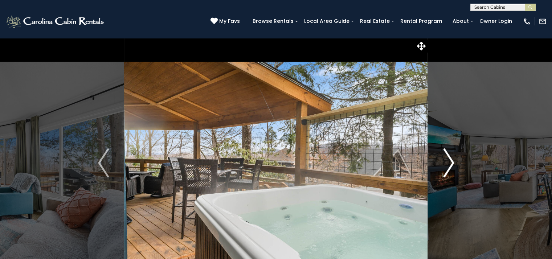
click at [453, 161] on img "Next" at bounding box center [448, 162] width 11 height 29
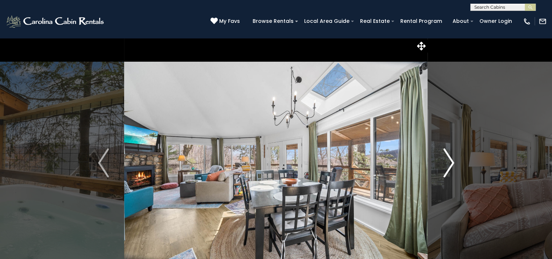
click at [453, 161] on img "Next" at bounding box center [448, 162] width 11 height 29
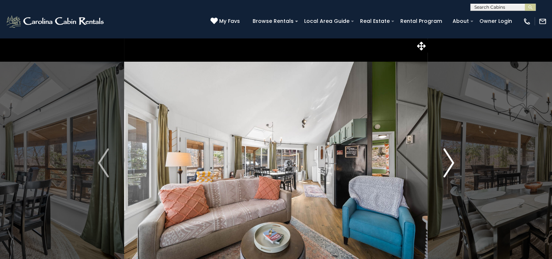
click at [453, 161] on img "Next" at bounding box center [448, 162] width 11 height 29
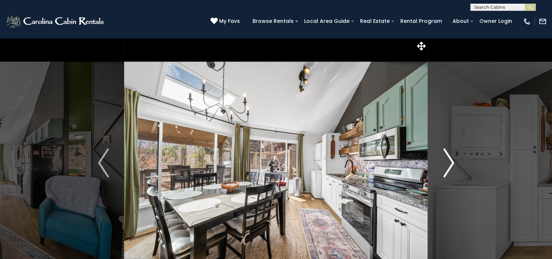
click at [453, 161] on img "Next" at bounding box center [448, 162] width 11 height 29
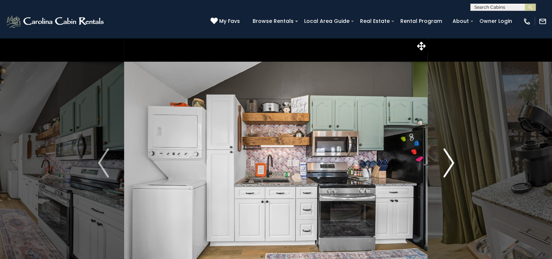
click at [453, 161] on img "Next" at bounding box center [448, 162] width 11 height 29
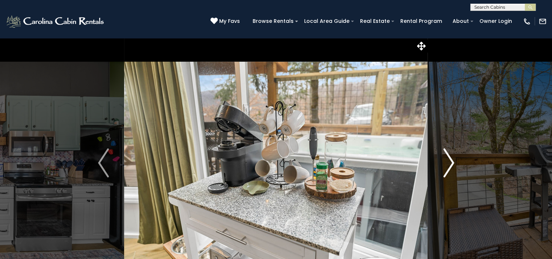
click at [453, 161] on img "Next" at bounding box center [448, 162] width 11 height 29
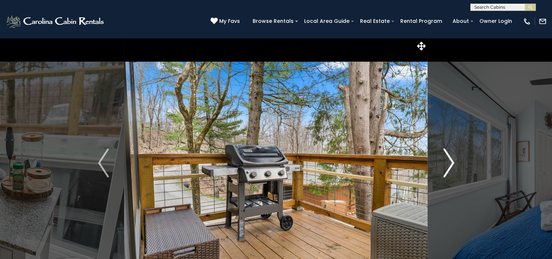
click at [453, 161] on img "Next" at bounding box center [448, 162] width 11 height 29
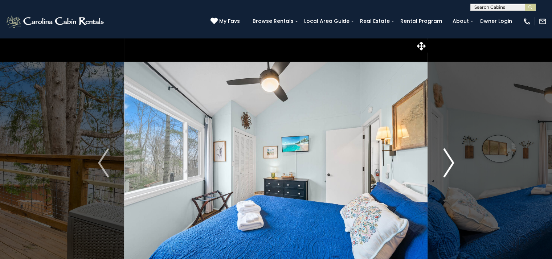
click at [453, 161] on img "Next" at bounding box center [448, 162] width 11 height 29
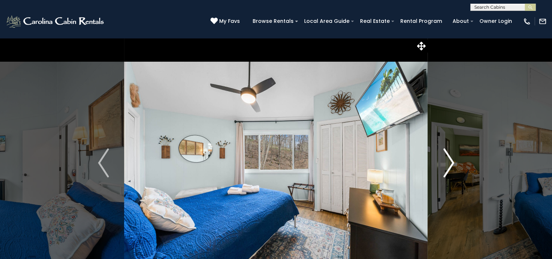
click at [453, 161] on img "Next" at bounding box center [448, 162] width 11 height 29
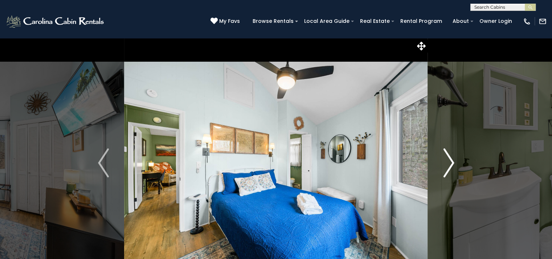
click at [453, 161] on img "Next" at bounding box center [448, 162] width 11 height 29
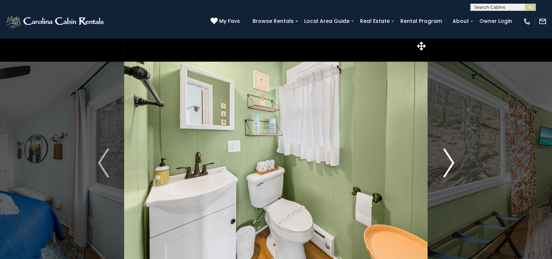
click at [453, 161] on img "Next" at bounding box center [448, 162] width 11 height 29
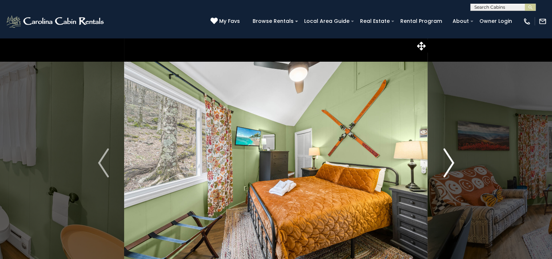
click at [453, 161] on img "Next" at bounding box center [448, 162] width 11 height 29
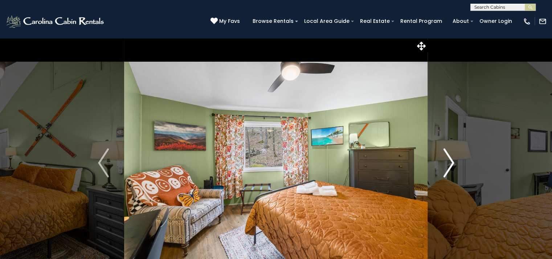
click at [453, 161] on img "Next" at bounding box center [448, 162] width 11 height 29
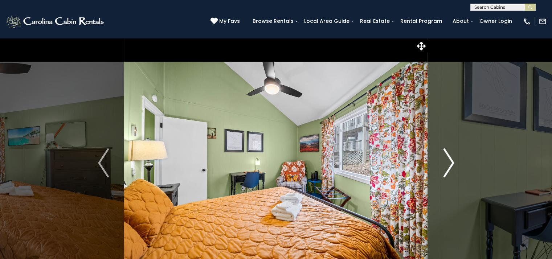
click at [453, 161] on img "Next" at bounding box center [448, 162] width 11 height 29
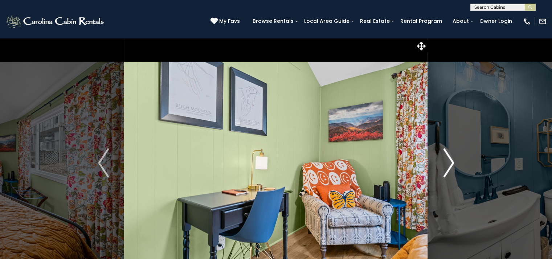
click at [453, 161] on img "Next" at bounding box center [448, 162] width 11 height 29
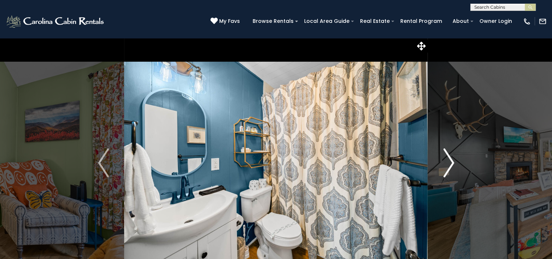
click at [453, 161] on img "Next" at bounding box center [448, 162] width 11 height 29
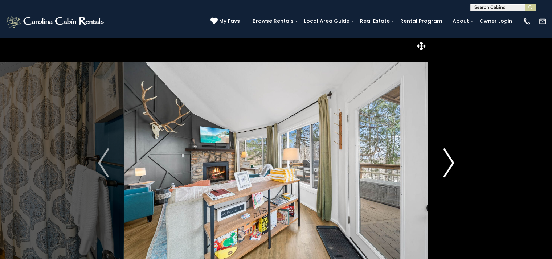
click at [453, 161] on img "Next" at bounding box center [448, 162] width 11 height 29
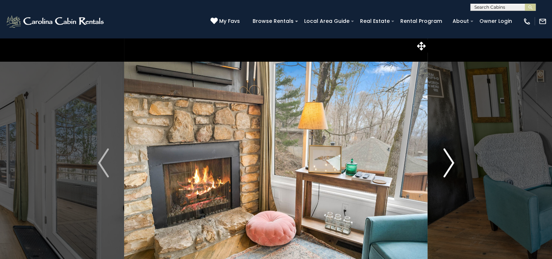
click at [453, 161] on img "Next" at bounding box center [448, 162] width 11 height 29
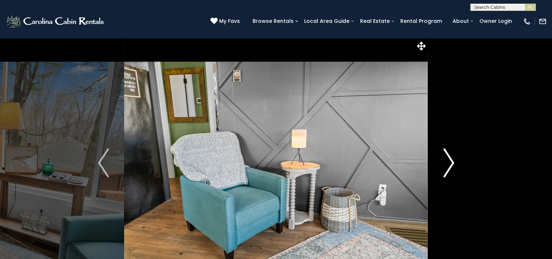
click at [453, 161] on img "Next" at bounding box center [448, 162] width 11 height 29
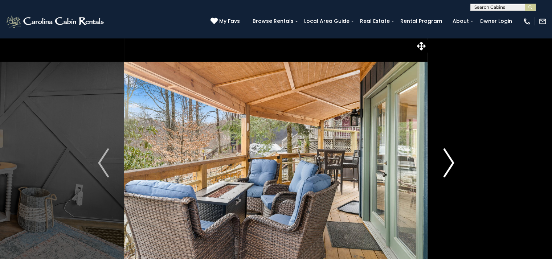
click at [453, 161] on img "Next" at bounding box center [448, 162] width 11 height 29
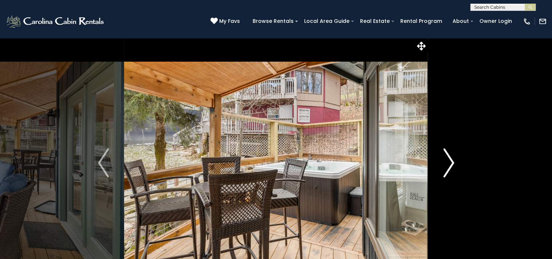
click at [453, 161] on img "Next" at bounding box center [448, 162] width 11 height 29
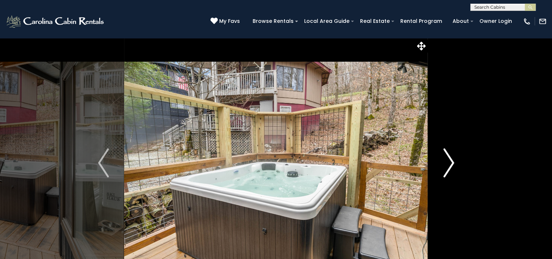
click at [453, 161] on img "Next" at bounding box center [448, 162] width 11 height 29
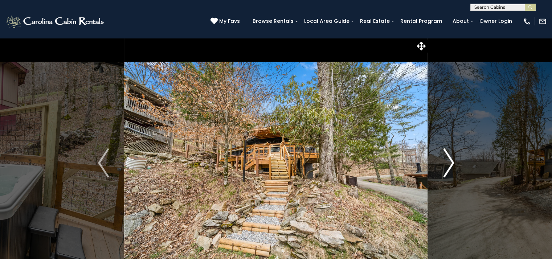
click at [453, 161] on img "Next" at bounding box center [448, 162] width 11 height 29
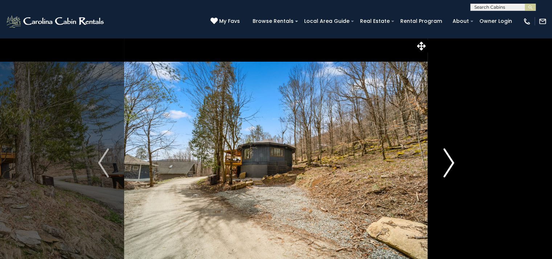
click at [453, 161] on img "Next" at bounding box center [448, 162] width 11 height 29
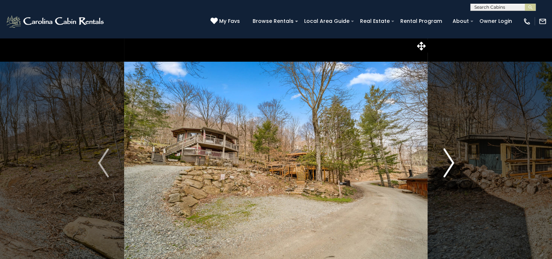
click at [453, 161] on img "Next" at bounding box center [448, 162] width 11 height 29
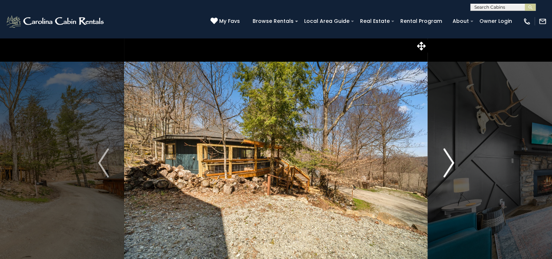
click at [453, 161] on img "Next" at bounding box center [448, 162] width 11 height 29
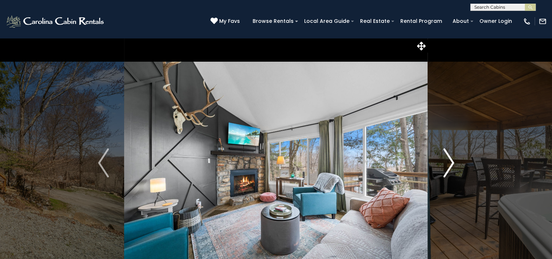
click at [453, 161] on img "Next" at bounding box center [448, 162] width 11 height 29
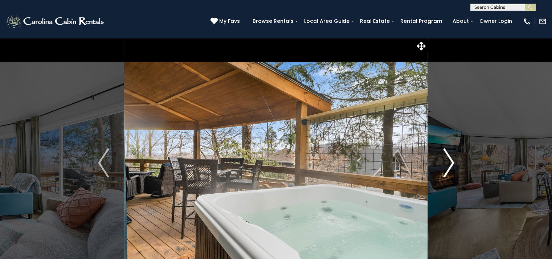
click at [453, 161] on img "Next" at bounding box center [448, 162] width 11 height 29
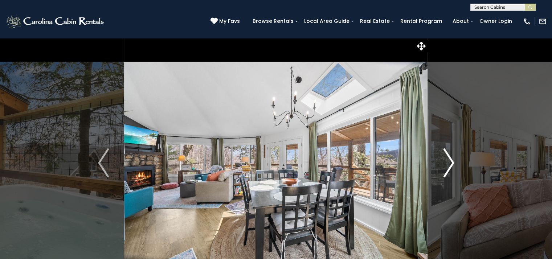
click at [453, 161] on img "Next" at bounding box center [448, 162] width 11 height 29
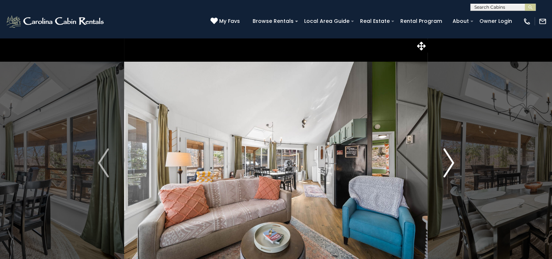
click at [453, 161] on img "Next" at bounding box center [448, 162] width 11 height 29
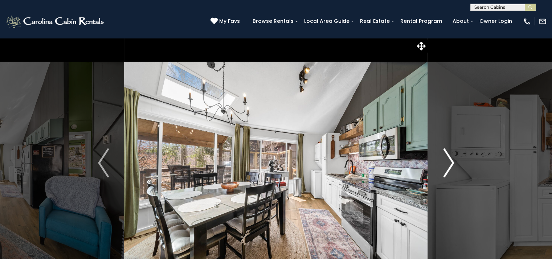
click at [453, 161] on img "Next" at bounding box center [448, 162] width 11 height 29
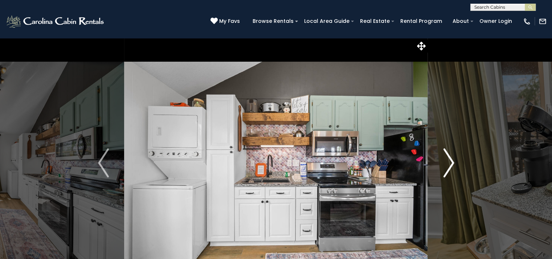
click at [453, 161] on img "Next" at bounding box center [448, 162] width 11 height 29
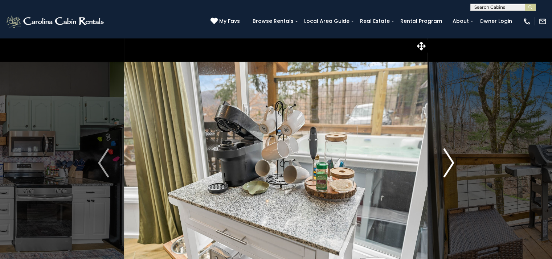
click at [453, 161] on img "Next" at bounding box center [448, 162] width 11 height 29
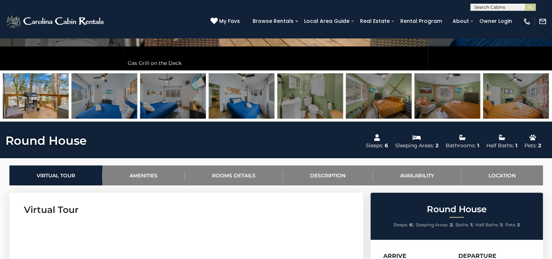
scroll to position [327, 0]
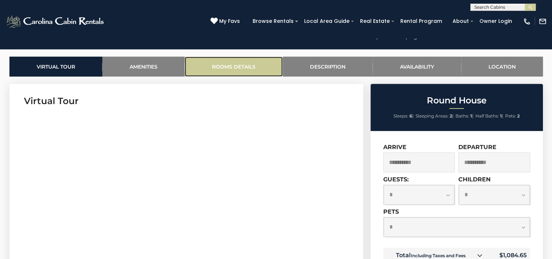
click at [226, 67] on link "Rooms Details" at bounding box center [234, 67] width 98 height 20
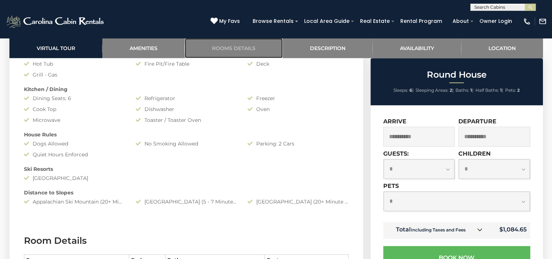
scroll to position [611, 0]
